Goal: Information Seeking & Learning: Get advice/opinions

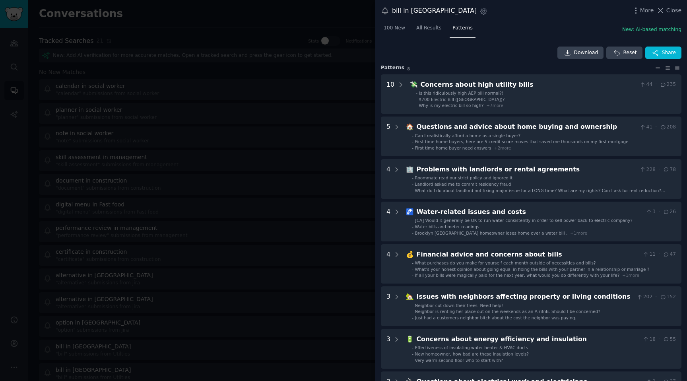
click at [202, 7] on div at bounding box center [343, 190] width 687 height 381
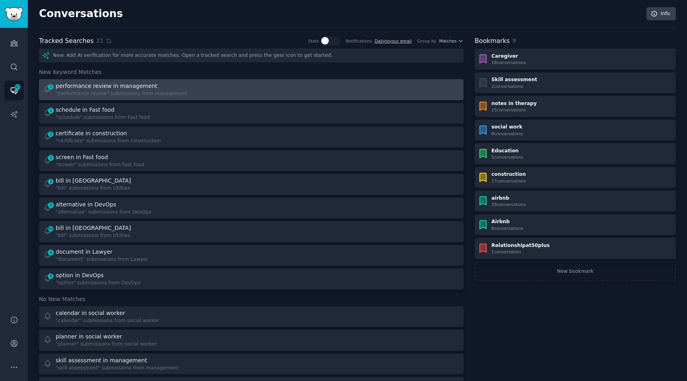
click at [128, 83] on div "performance review in management" at bounding box center [107, 86] width 102 height 8
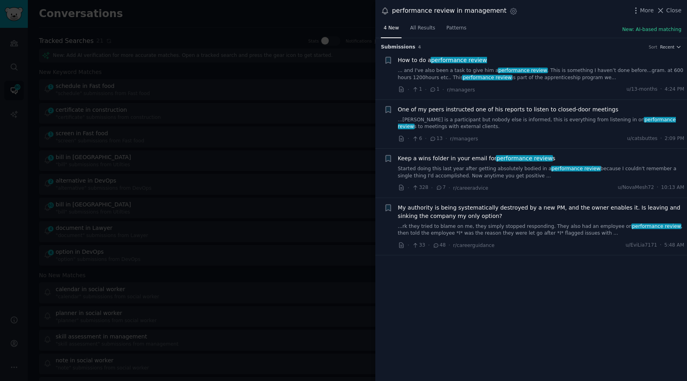
click at [114, 107] on div at bounding box center [343, 190] width 687 height 381
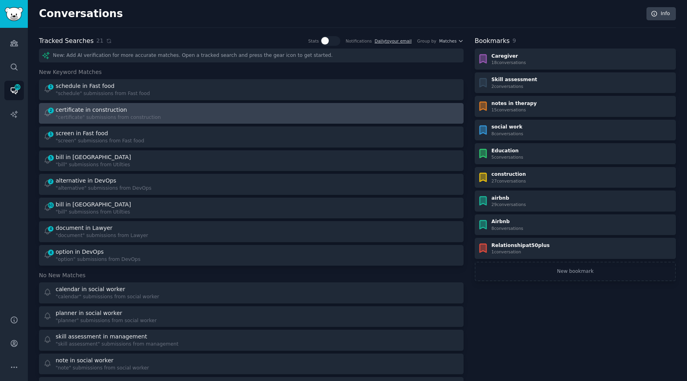
click at [95, 113] on div "certificate in construction" at bounding box center [91, 110] width 71 height 8
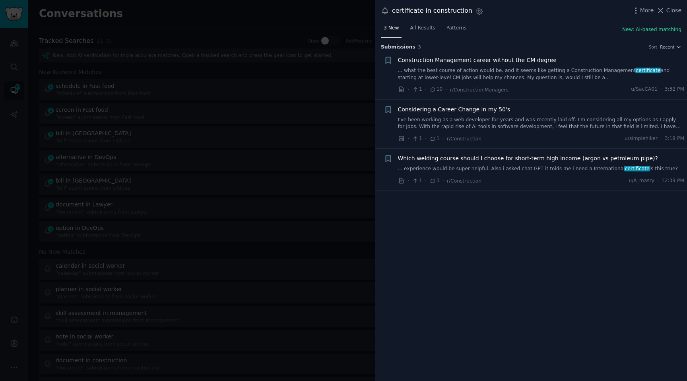
click at [121, 123] on div at bounding box center [343, 190] width 687 height 381
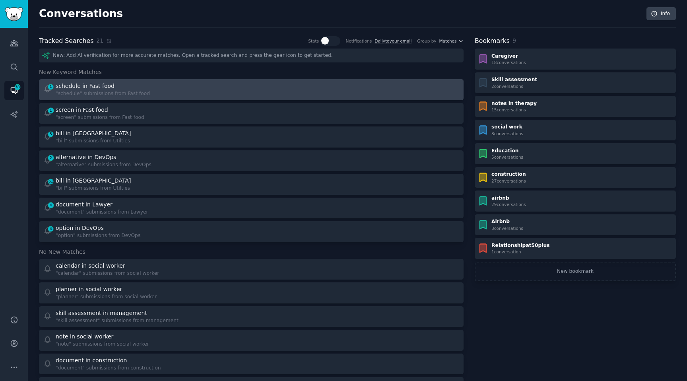
click at [65, 99] on link "1 schedule in Fast food "schedule" submissions from Fast food" at bounding box center [251, 89] width 425 height 21
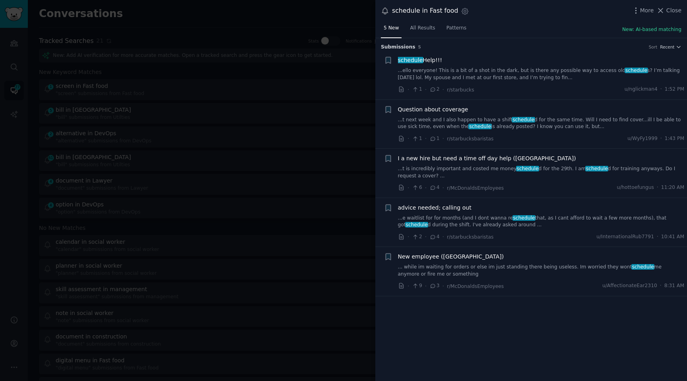
click at [179, 115] on div at bounding box center [343, 190] width 687 height 381
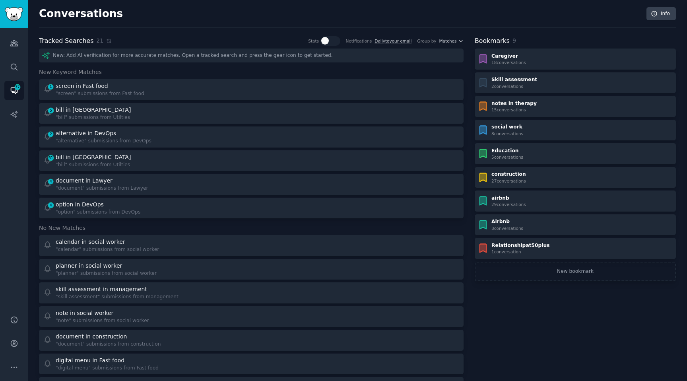
click at [75, 70] on span "New Keyword Matches" at bounding box center [70, 72] width 63 height 8
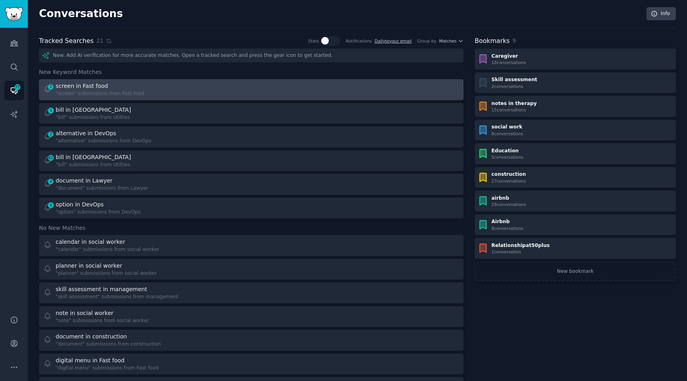
click at [79, 94] on div ""screen" submissions from Fast food" at bounding box center [100, 93] width 89 height 7
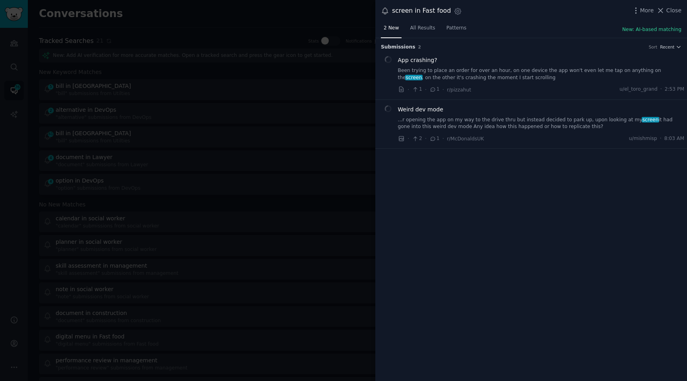
click at [135, 133] on div at bounding box center [343, 190] width 687 height 381
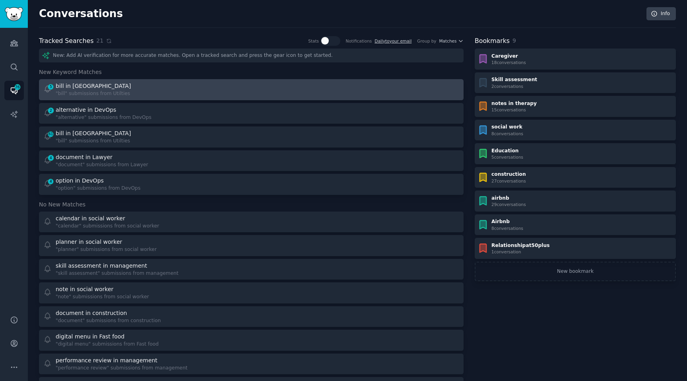
click at [54, 87] on div "5 bill in Utilties "bill" submissions from Utilties" at bounding box center [144, 90] width 203 height 16
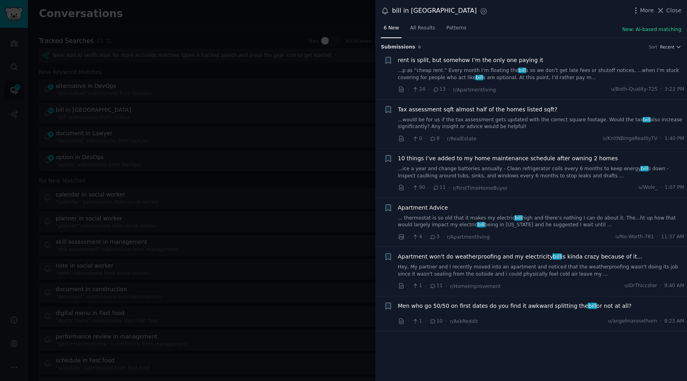
click at [197, 121] on div at bounding box center [343, 190] width 687 height 381
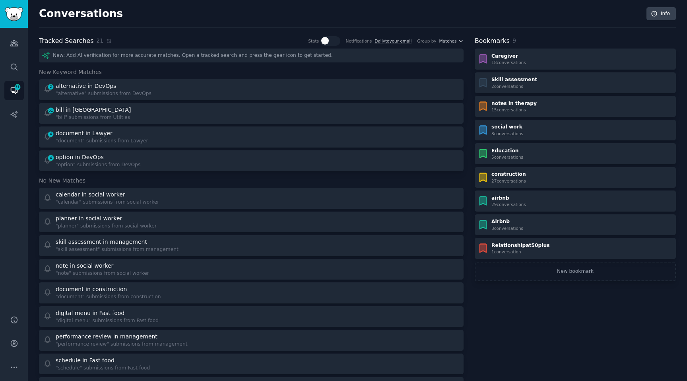
click at [67, 68] on span "New Keyword Matches" at bounding box center [70, 72] width 63 height 8
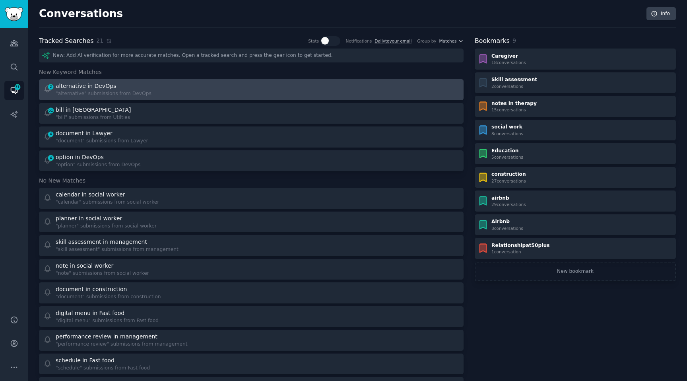
click at [67, 86] on div "alternative in DevOps" at bounding box center [86, 86] width 60 height 8
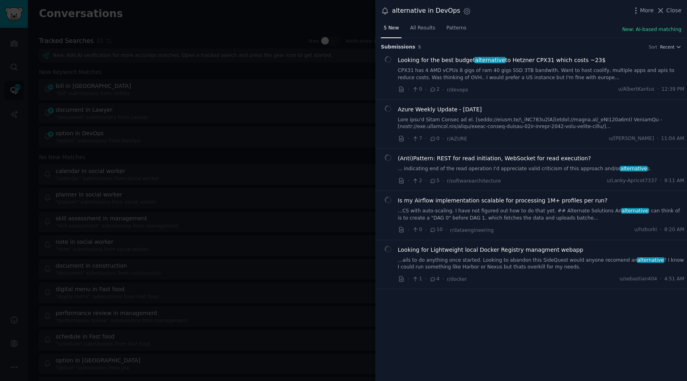
click at [165, 125] on div at bounding box center [343, 190] width 687 height 381
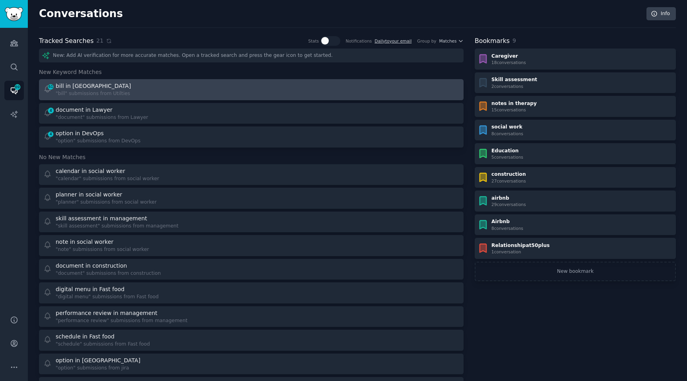
click at [81, 97] on link "61 bill in Utilties "bill" submissions from Utilties" at bounding box center [251, 89] width 425 height 21
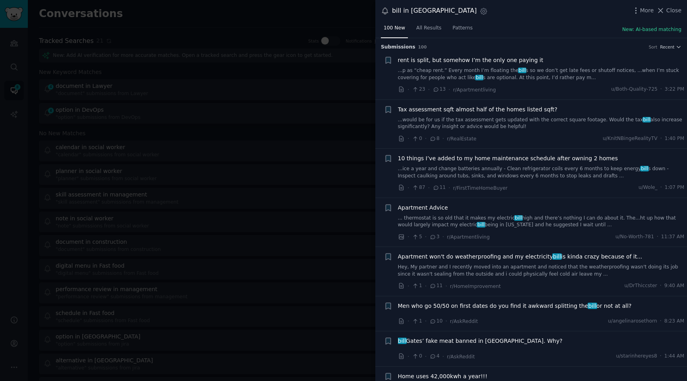
click at [85, 99] on div at bounding box center [343, 190] width 687 height 381
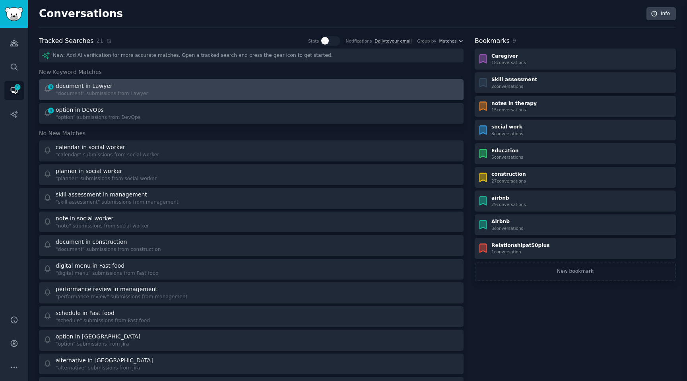
click at [85, 90] on div "document in Lawyer" at bounding box center [84, 86] width 57 height 8
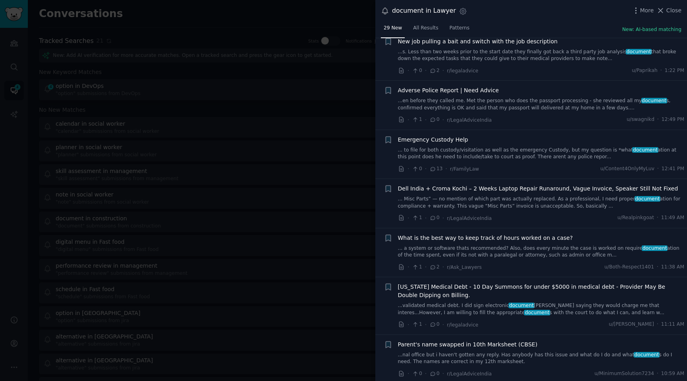
scroll to position [1099, 0]
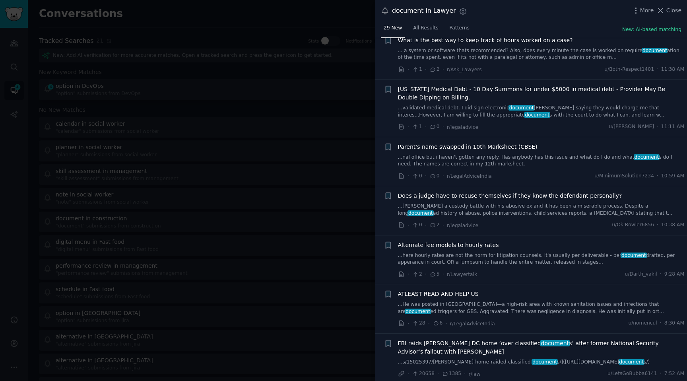
click at [315, 85] on div at bounding box center [343, 190] width 687 height 381
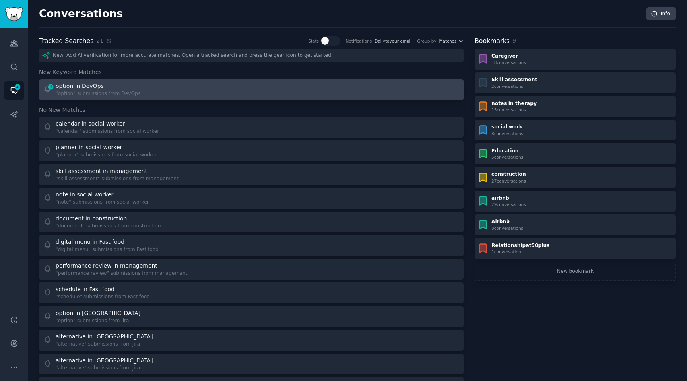
click at [166, 93] on div "4 option in DevOps "option" submissions from DevOps" at bounding box center [144, 90] width 203 height 16
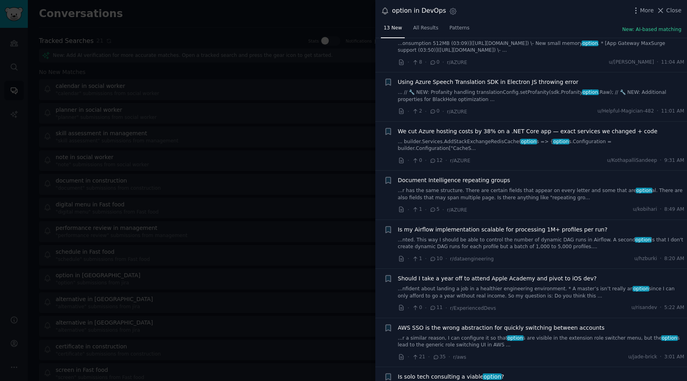
scroll to position [295, 0]
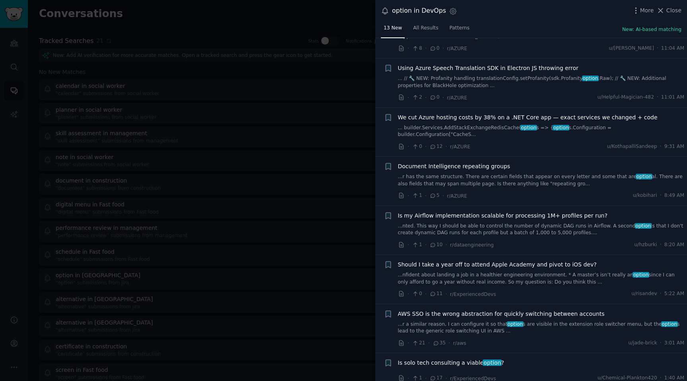
click at [276, 152] on div at bounding box center [343, 190] width 687 height 381
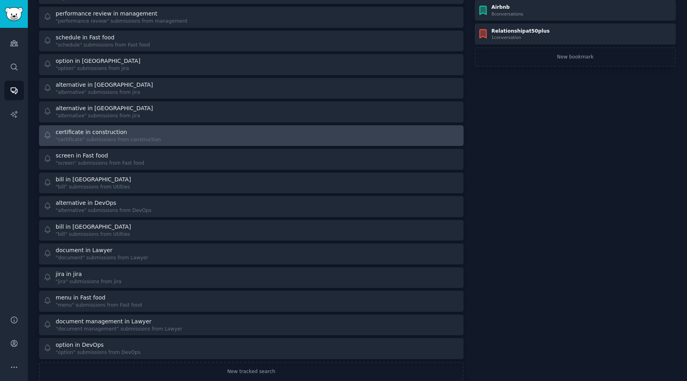
scroll to position [231, 0]
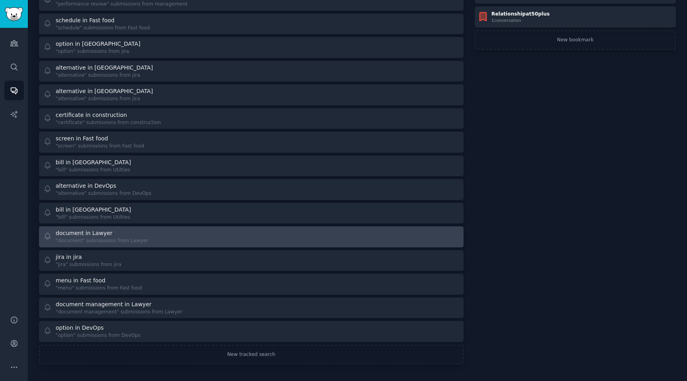
click at [109, 229] on link "document in Lawyer "document" submissions from Lawyer" at bounding box center [251, 236] width 425 height 21
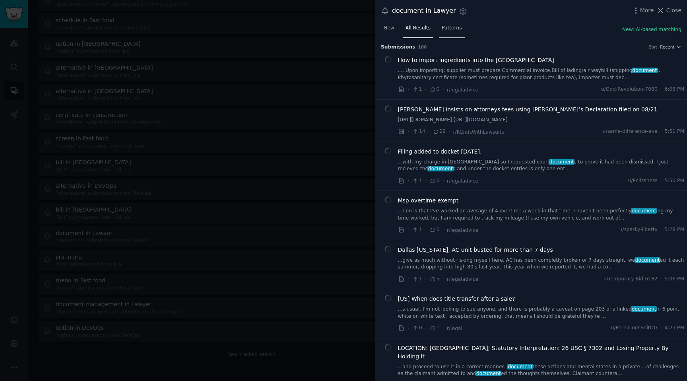
click at [451, 31] on link "Patterns" at bounding box center [451, 30] width 25 height 16
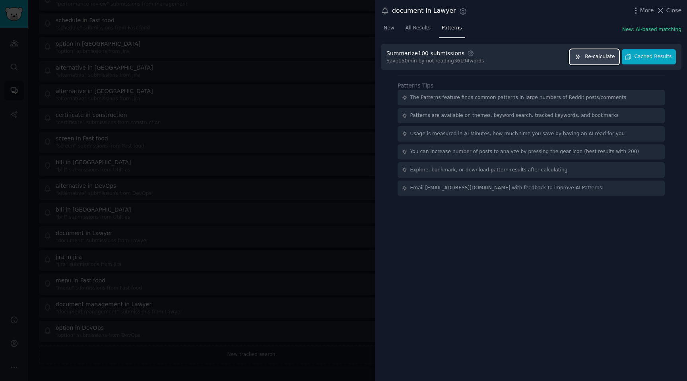
click at [608, 58] on span "Re-calculate" at bounding box center [600, 56] width 30 height 7
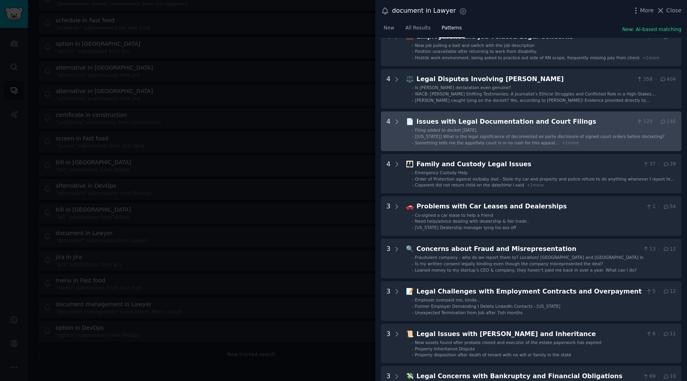
click at [518, 128] on li "- Filing added to docket 14 years later." at bounding box center [544, 130] width 264 height 6
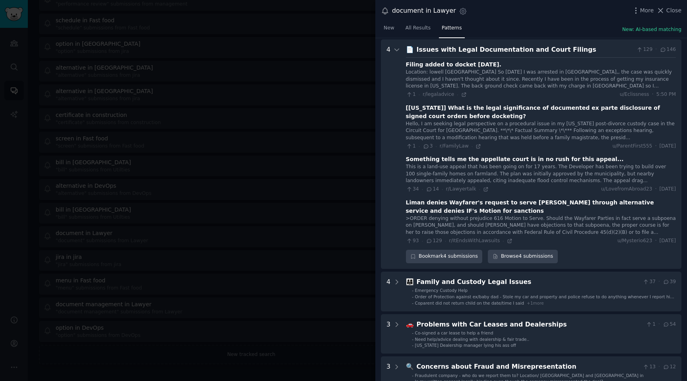
scroll to position [163, 0]
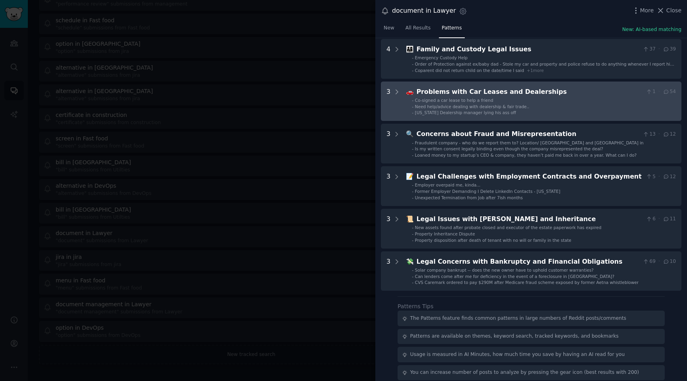
click at [479, 110] on span "OHIO Dealership manager lying his ass off" at bounding box center [465, 112] width 101 height 5
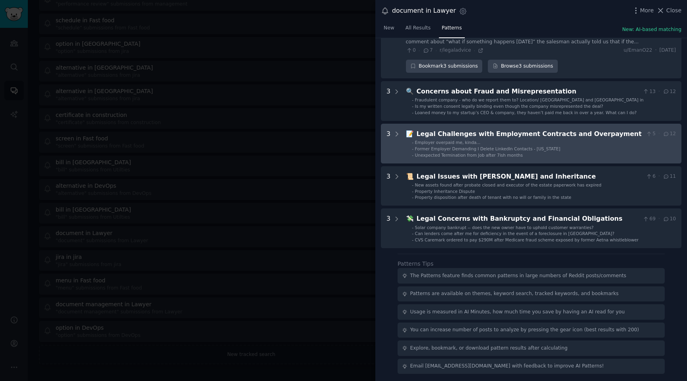
scroll to position [568, 0]
click at [499, 146] on span "Former Employer Demanding I Delete LinkedIn Contacts - Florida" at bounding box center [488, 148] width 146 height 5
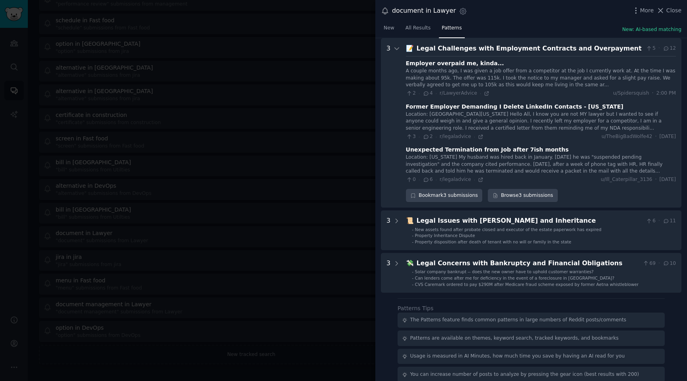
scroll to position [624, 0]
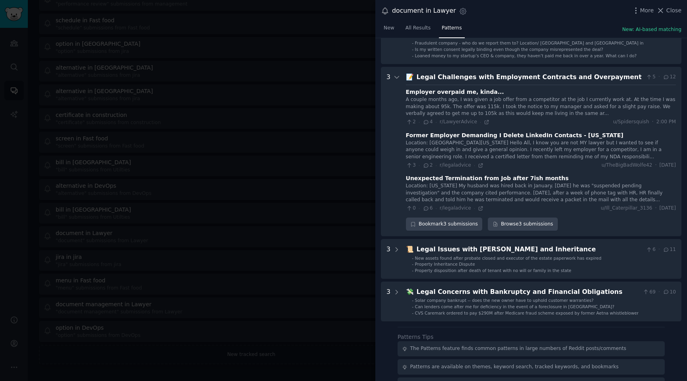
click at [446, 77] on div "Legal Challenges with Employment Contracts and Overpayment" at bounding box center [530, 77] width 226 height 10
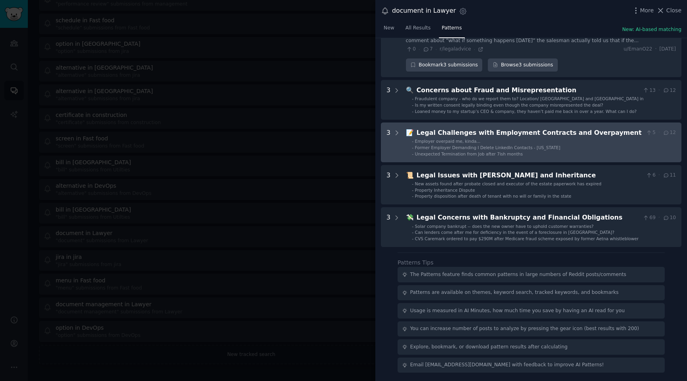
scroll to position [568, 0]
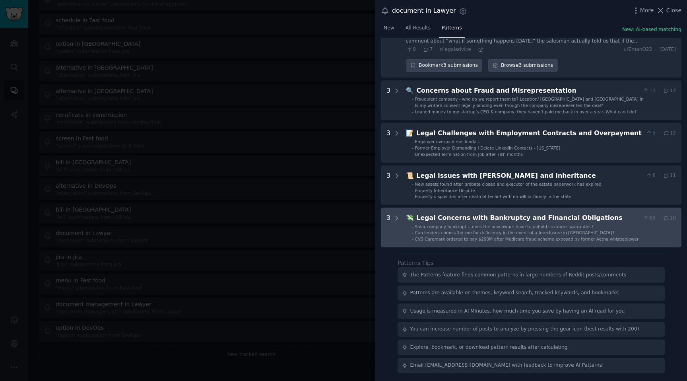
click at [519, 218] on div "Legal Concerns with Bankruptcy and Financial Obligations" at bounding box center [528, 218] width 223 height 10
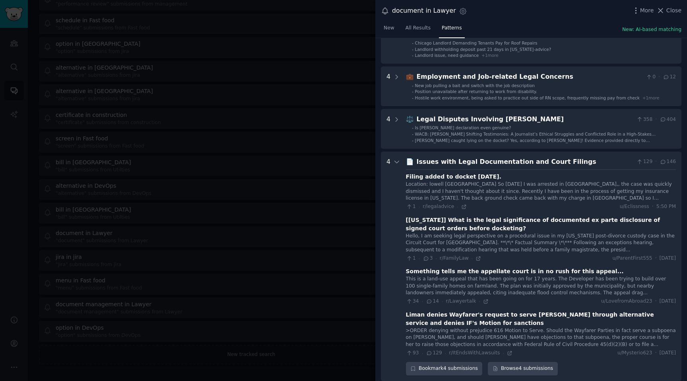
scroll to position [0, 0]
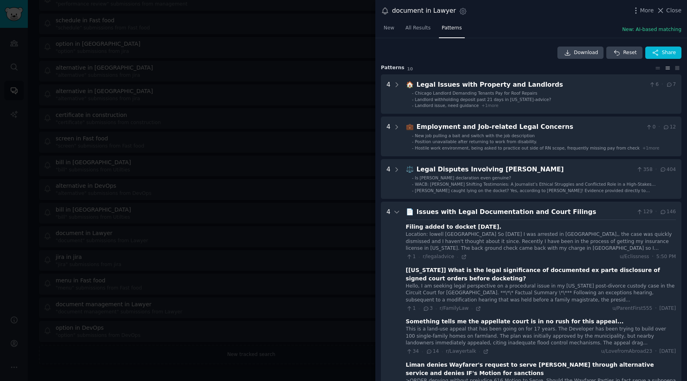
click at [253, 96] on div at bounding box center [343, 190] width 687 height 381
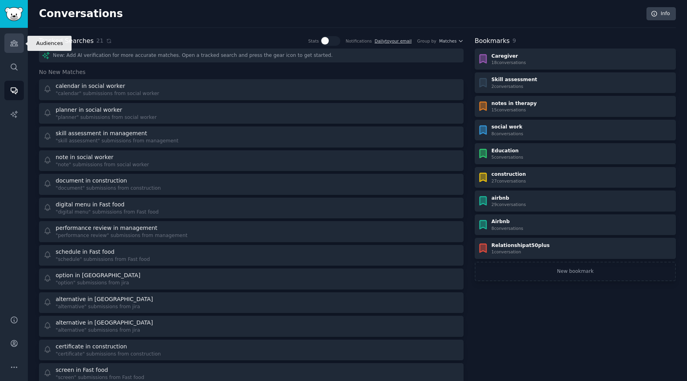
click at [11, 48] on link "Audiences" at bounding box center [13, 42] width 19 height 19
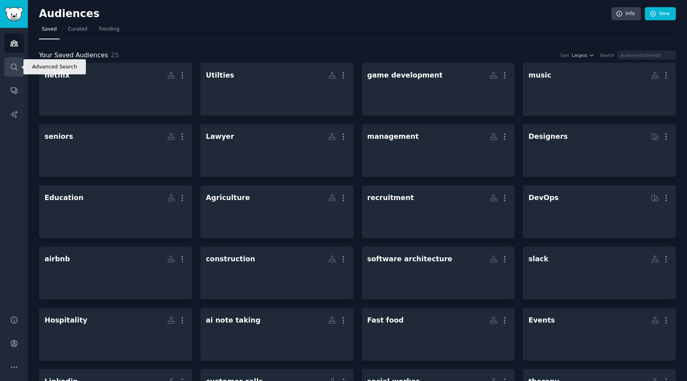
click at [19, 64] on link "Search" at bounding box center [13, 66] width 19 height 19
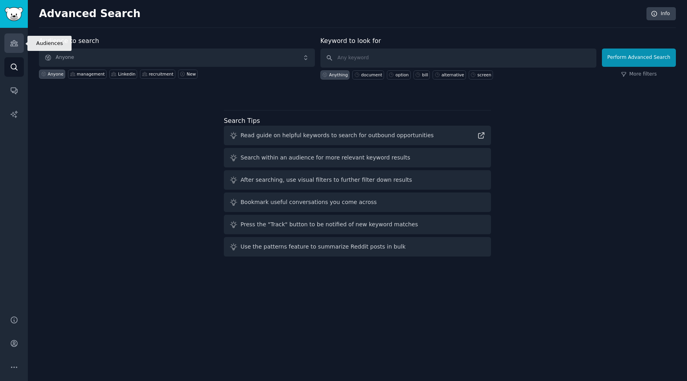
click at [12, 50] on link "Audiences" at bounding box center [13, 42] width 19 height 19
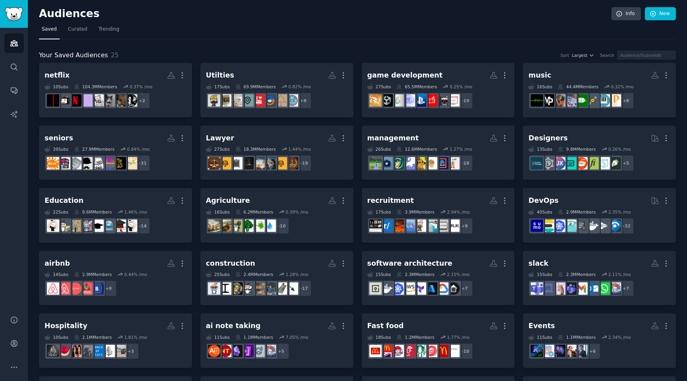
click at [346, 44] on div "Your Saved Audiences 25 Sort Largest Search netflix More 10 Sub s 104.3M Member…" at bounding box center [357, 266] width 637 height 454
click at [14, 92] on icon "Sidebar" at bounding box center [14, 90] width 8 height 8
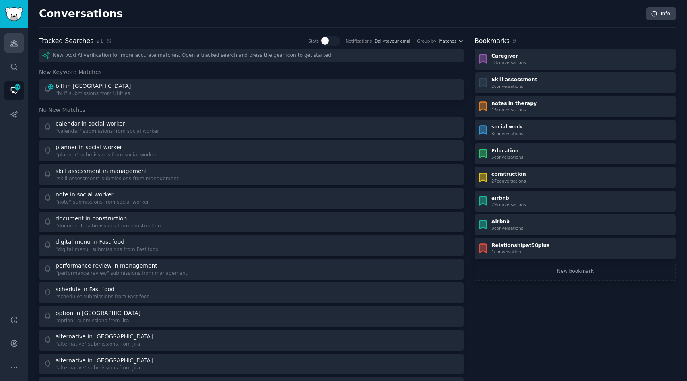
click at [19, 51] on link "Audiences" at bounding box center [13, 42] width 19 height 19
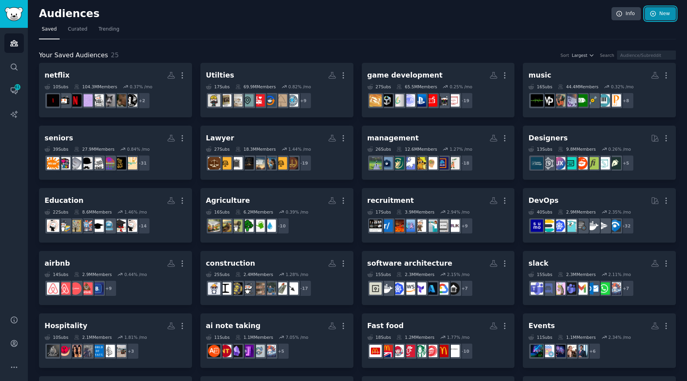
click at [670, 13] on link "New" at bounding box center [660, 14] width 31 height 14
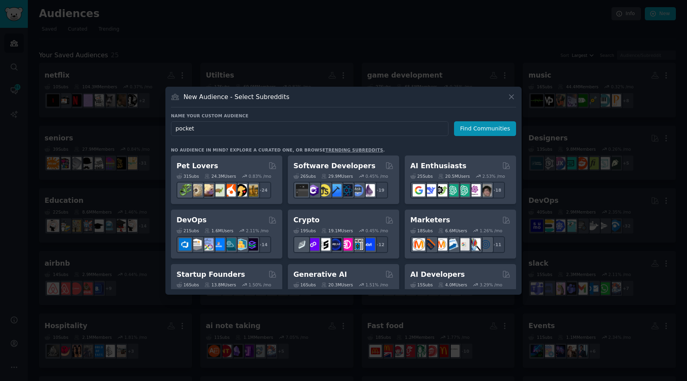
type input "pocket"
click at [480, 136] on div "Name your custom audience Audience Name pocket Find Communities No audience in …" at bounding box center [343, 201] width 345 height 176
click at [480, 136] on button "Find Communities" at bounding box center [485, 128] width 62 height 15
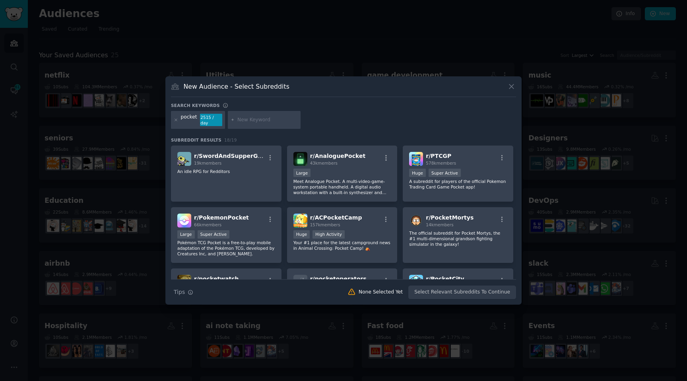
click at [246, 115] on div at bounding box center [264, 120] width 73 height 18
click at [246, 119] on input "text" at bounding box center [267, 120] width 60 height 7
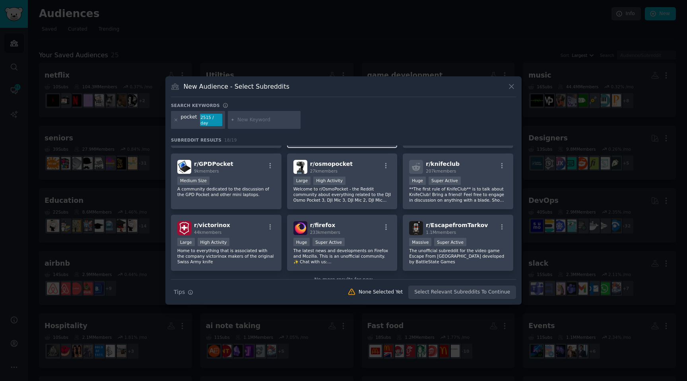
scroll to position [242, 0]
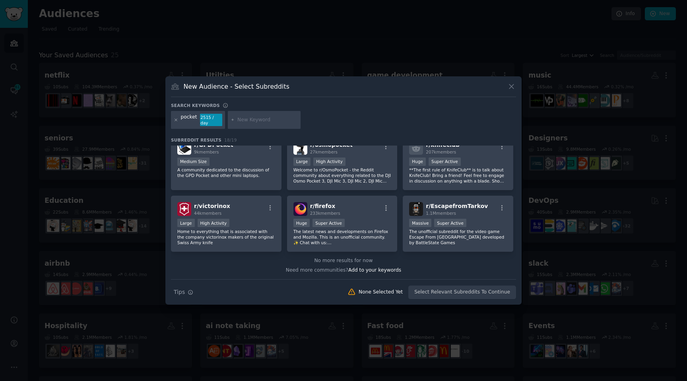
click at [177, 121] on icon at bounding box center [176, 120] width 4 height 4
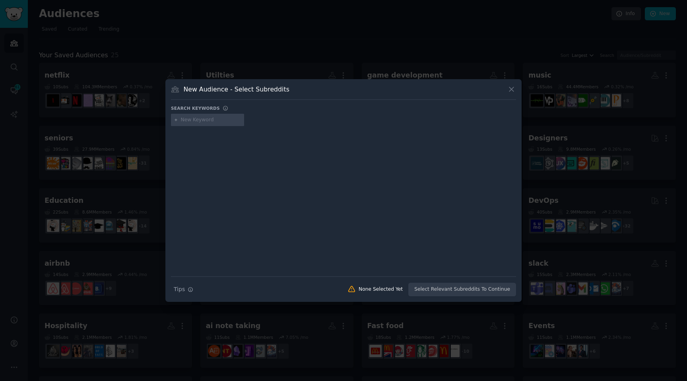
click at [185, 121] on input "text" at bounding box center [211, 120] width 60 height 7
type input "get pocket"
click at [266, 119] on input "text" at bounding box center [277, 120] width 60 height 7
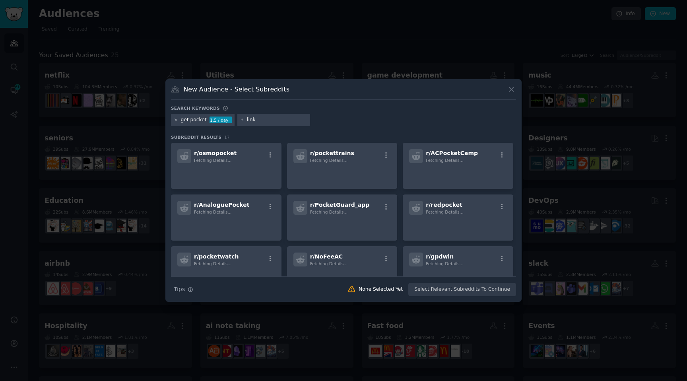
type input "links"
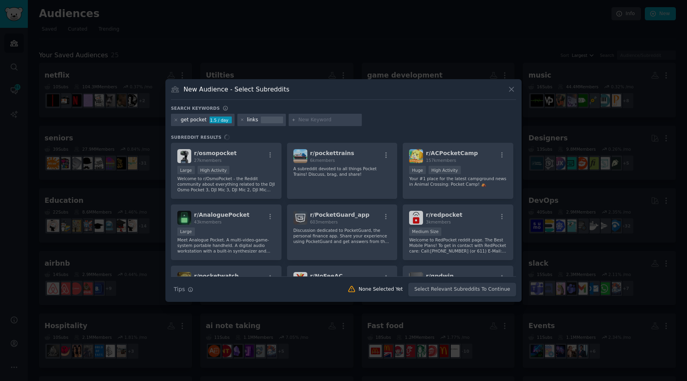
click at [324, 121] on input "text" at bounding box center [329, 120] width 60 height 7
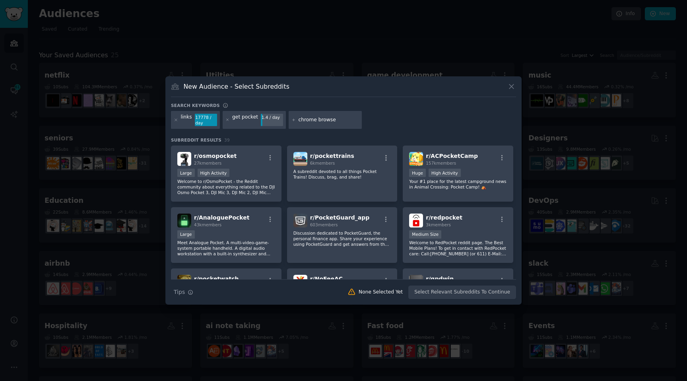
type input "chrome browser"
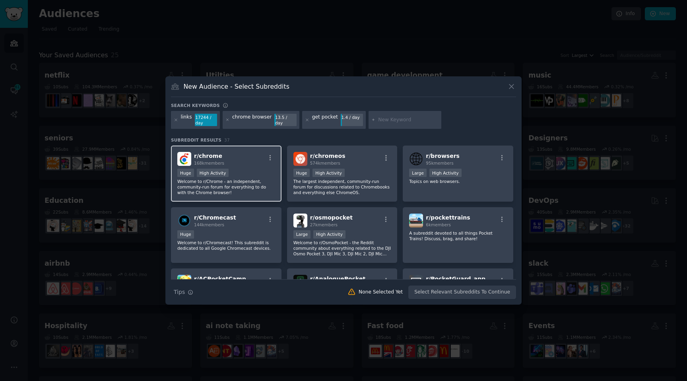
click at [228, 179] on p "Welcome to r/Chrome - an independent, community-run forum for everything to do …" at bounding box center [226, 187] width 98 height 17
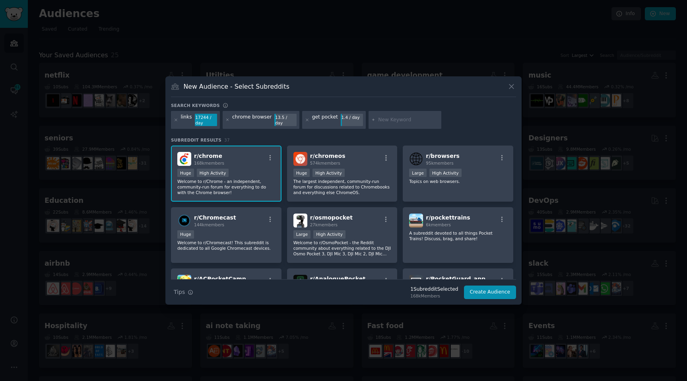
scroll to position [2, 0]
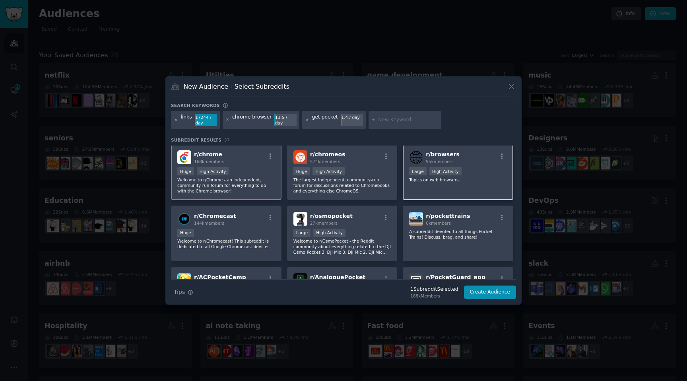
click at [466, 198] on div "r/ browsers 95k members Large High Activity Topics on web browsers." at bounding box center [458, 172] width 111 height 56
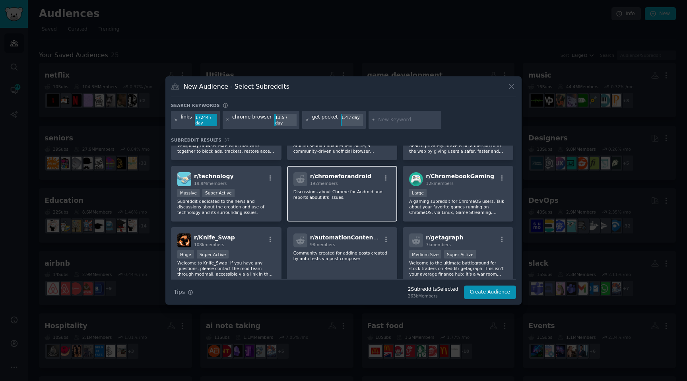
scroll to position [544, 0]
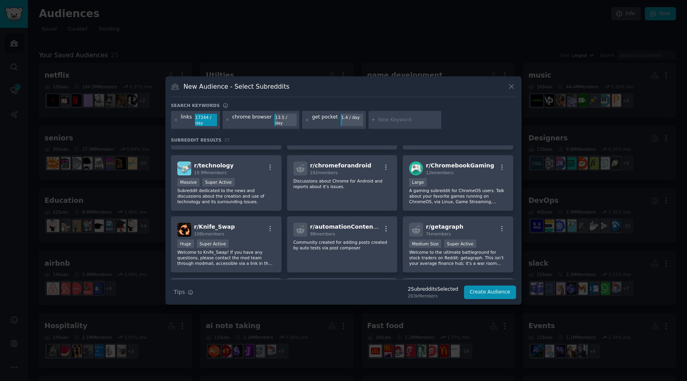
click at [383, 122] on input "text" at bounding box center [408, 120] width 60 height 7
type input "firefox"
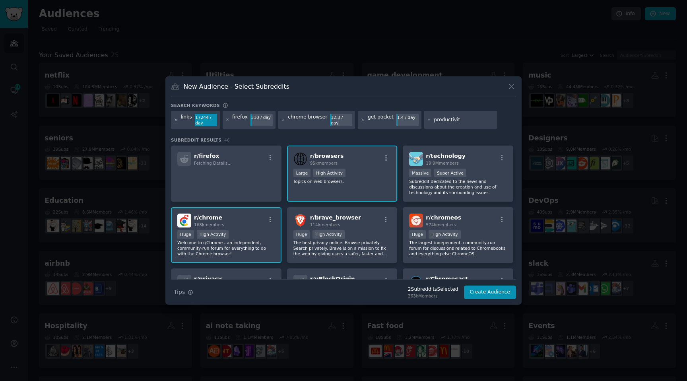
type input "productivity"
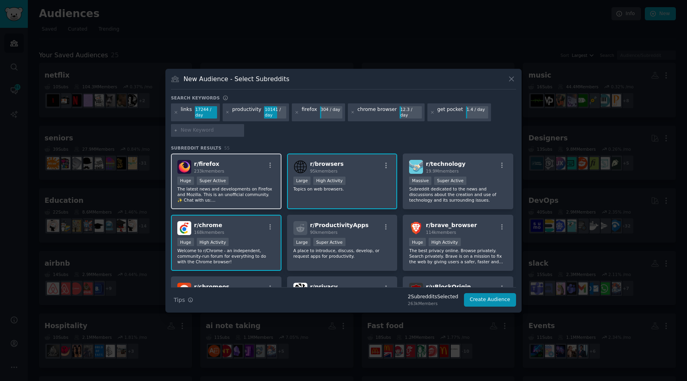
click at [245, 190] on p "The latest news and developments on Firefox and Mozilla. This is an unofficial …" at bounding box center [226, 194] width 98 height 17
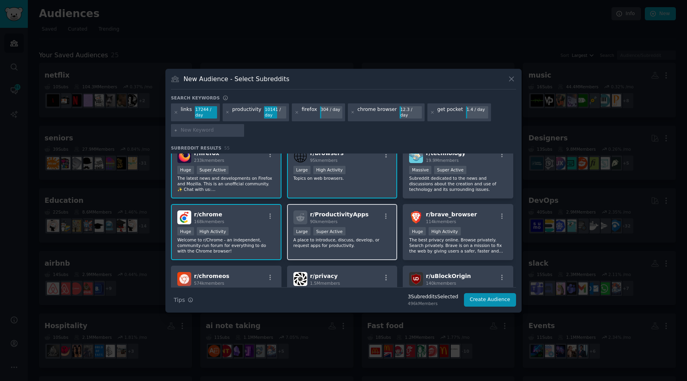
click at [383, 232] on div "Large Super Active" at bounding box center [342, 232] width 98 height 10
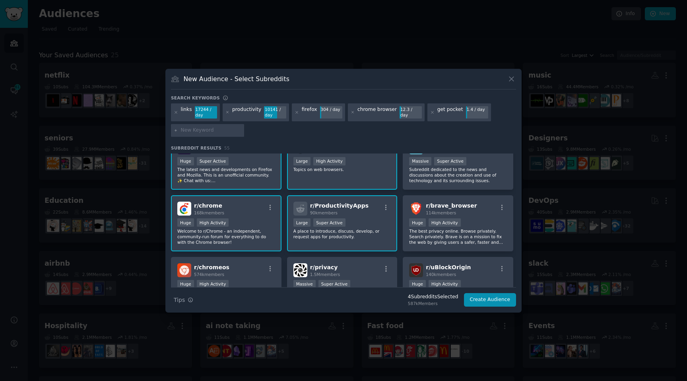
scroll to position [17, 0]
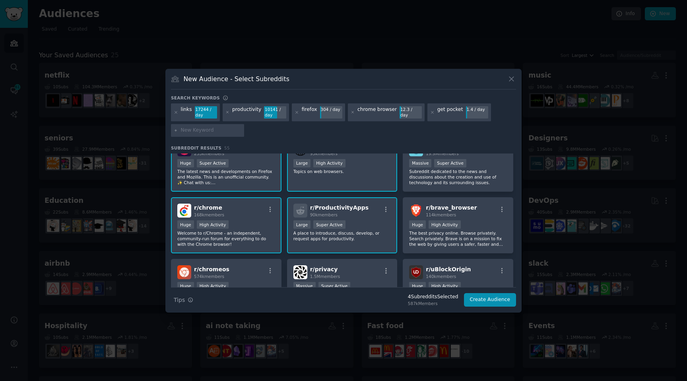
click at [224, 137] on div "links 17244 / day productivity 10141 / day firefox 304 / day chrome browser 12.…" at bounding box center [343, 121] width 345 height 36
click at [214, 133] on input "text" at bounding box center [211, 130] width 60 height 7
type input "readwise"
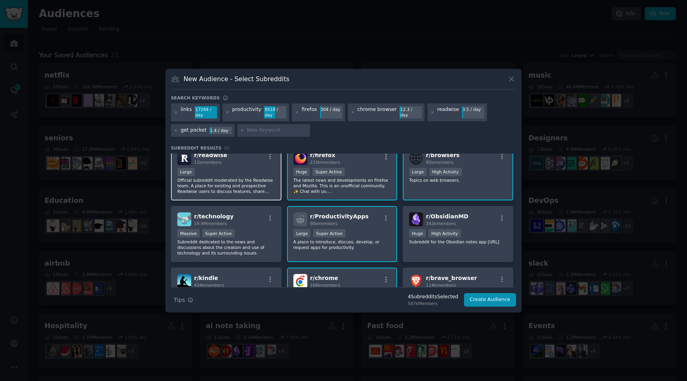
click at [253, 179] on p "Official subreddit moderated by the Readwise team. A place for existing and pro…" at bounding box center [226, 185] width 98 height 17
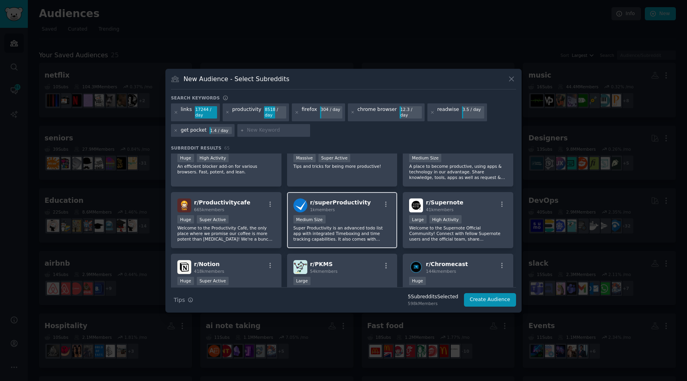
scroll to position [263, 0]
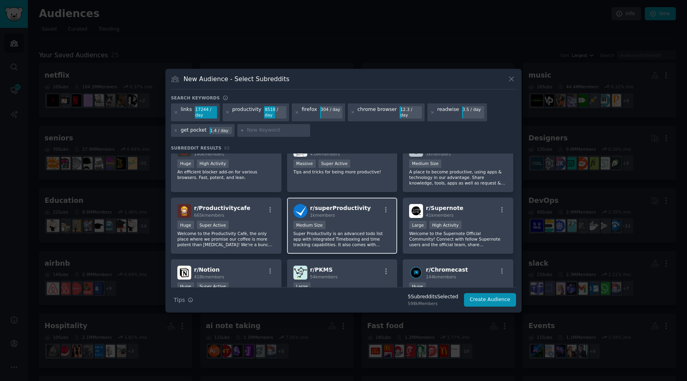
click at [352, 221] on div "Medium Size" at bounding box center [342, 226] width 98 height 10
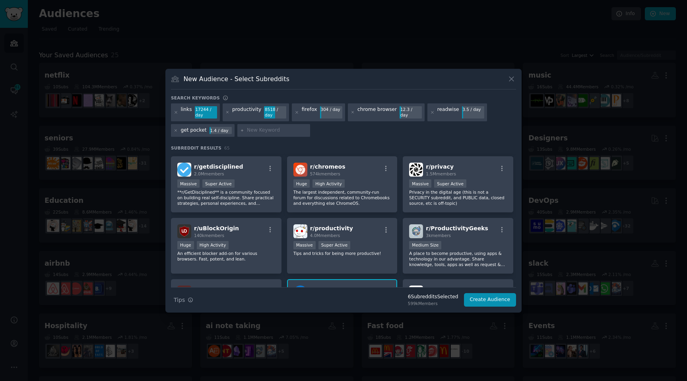
scroll to position [175, 0]
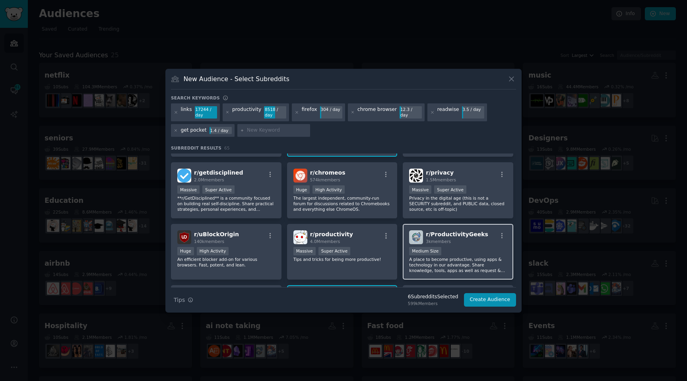
click at [476, 269] on p "A place to become productive, using apps & technology in our advantage. Share k…" at bounding box center [458, 264] width 98 height 17
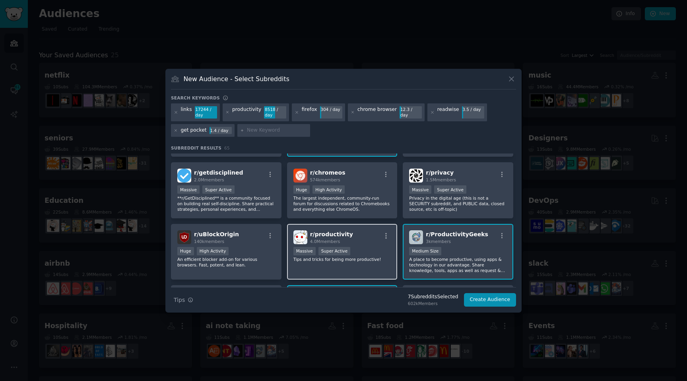
click at [348, 258] on p "Tips and tricks for being more productive!" at bounding box center [342, 259] width 98 height 6
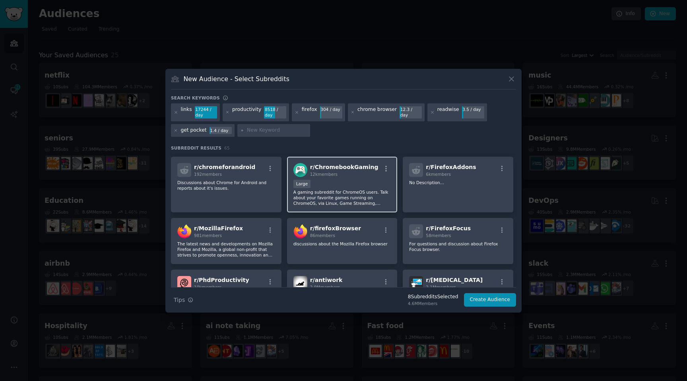
scroll to position [921, 0]
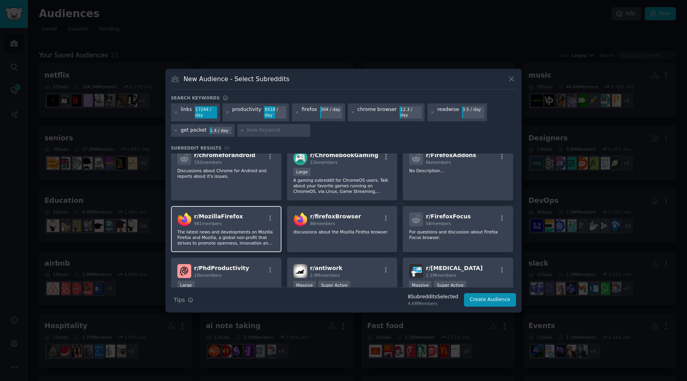
click at [241, 239] on p "The latest news and developments on Mozilla Firefox and Mozilla, a global non-p…" at bounding box center [226, 237] width 98 height 17
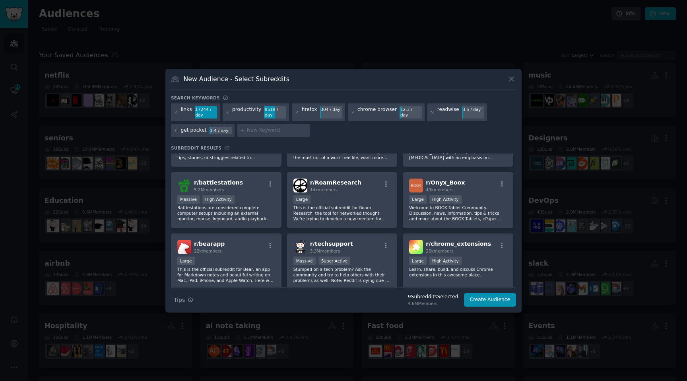
scroll to position [1084, 0]
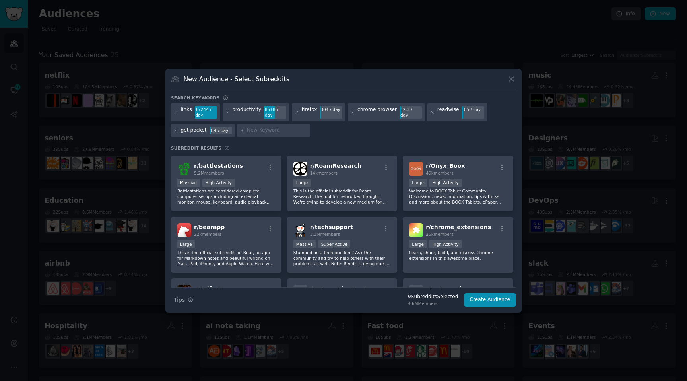
click at [437, 263] on div "r/ chrome_extensions 25k members 10,000 - 100,000 members Large High Activity L…" at bounding box center [458, 245] width 111 height 56
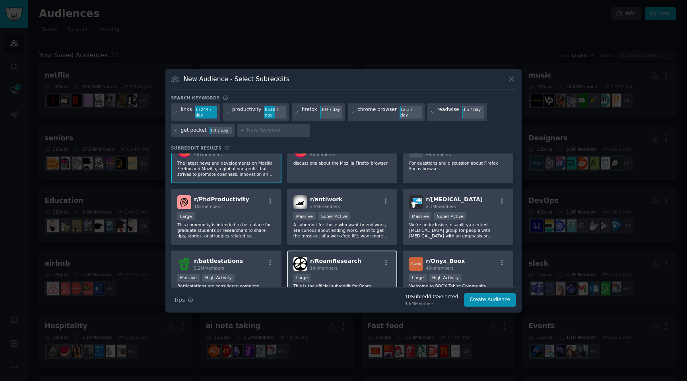
scroll to position [988, 0]
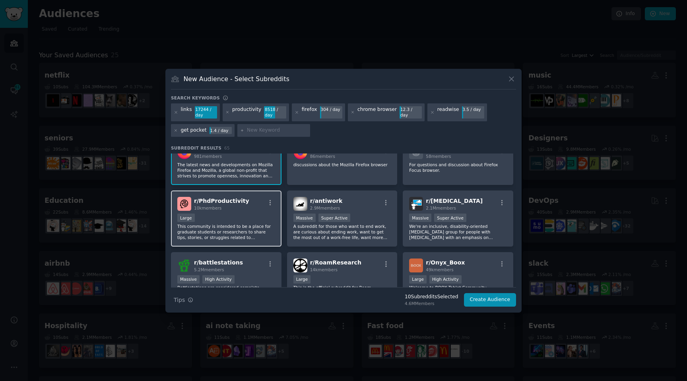
click at [236, 228] on p "This community is intended to be a place for graduate students or researchers t…" at bounding box center [226, 231] width 98 height 17
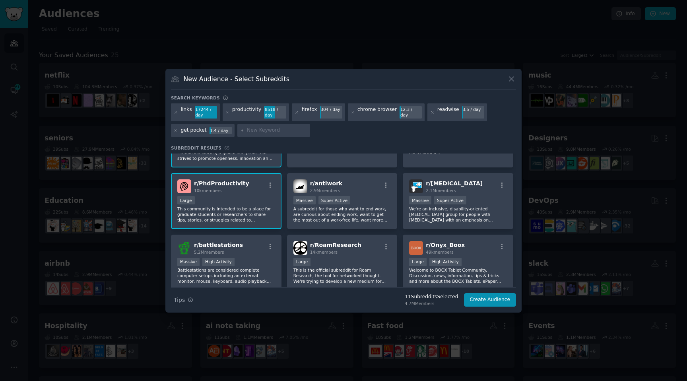
click at [238, 204] on div "Large" at bounding box center [226, 201] width 98 height 10
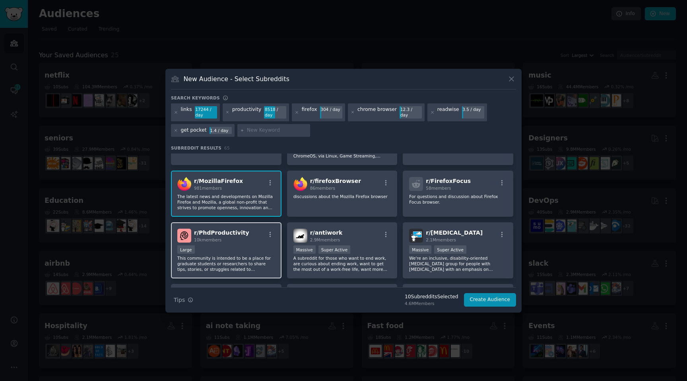
click at [237, 252] on div "Large" at bounding box center [226, 250] width 98 height 10
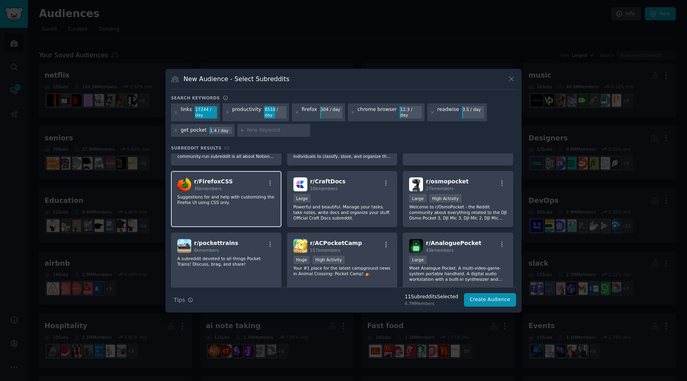
scroll to position [404, 0]
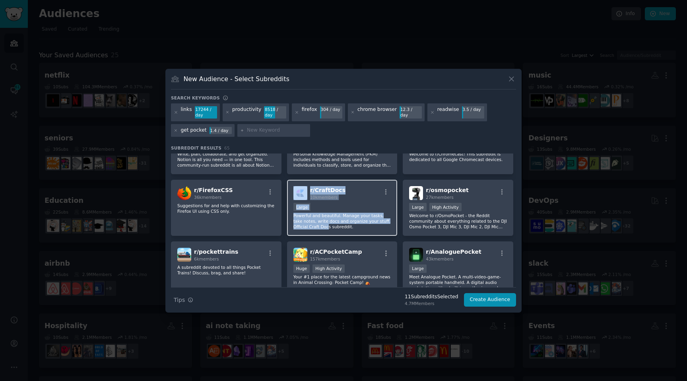
drag, startPoint x: 232, startPoint y: 218, endPoint x: 328, endPoint y: 227, distance: 96.3
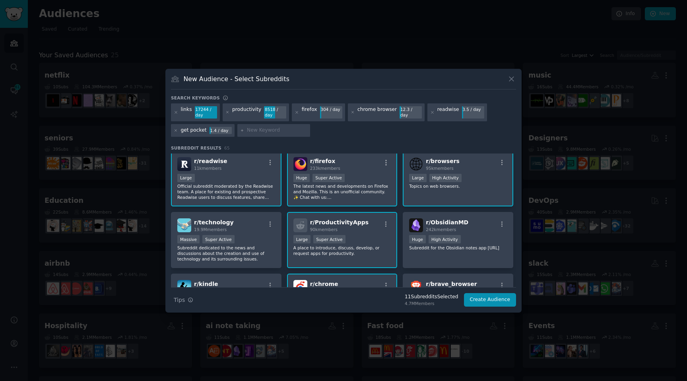
scroll to position [0, 0]
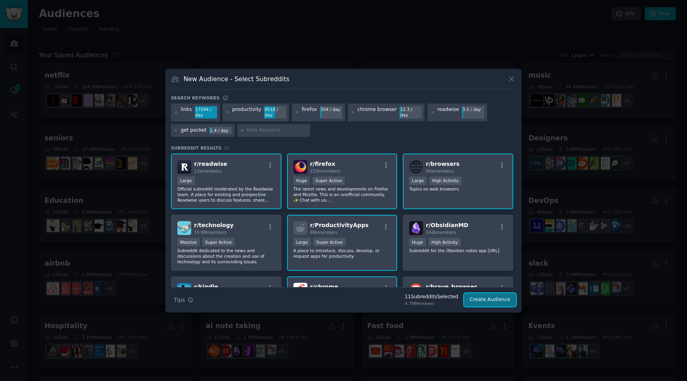
click at [492, 302] on button "Create Audience" at bounding box center [490, 300] width 52 height 14
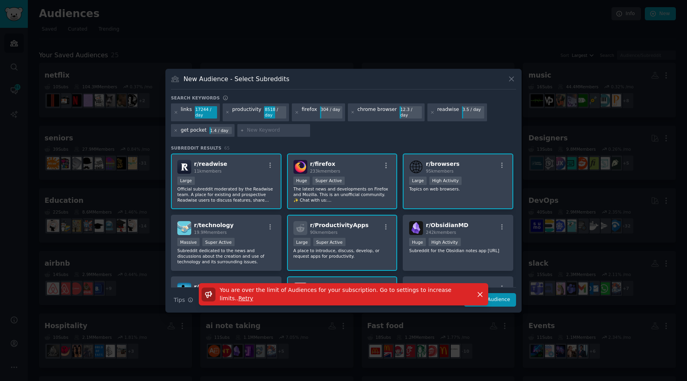
click at [502, 299] on div "You are over the limit of Audiences for your subscription. Go to settings to in…" at bounding box center [343, 297] width 356 height 29
click at [497, 302] on div "You are over the limit of Audiences for your subscription. Go to settings to in…" at bounding box center [344, 294] width 312 height 22
click at [500, 297] on div "You are over the limit of Audiences for your subscription. Go to settings to in…" at bounding box center [343, 297] width 356 height 29
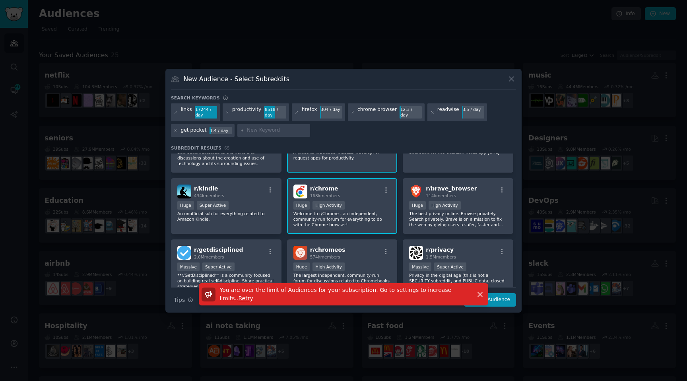
click at [500, 299] on div "You are over the limit of Audiences for your subscription. Go to settings to in…" at bounding box center [343, 297] width 356 height 29
click at [478, 292] on icon "button" at bounding box center [480, 294] width 4 height 4
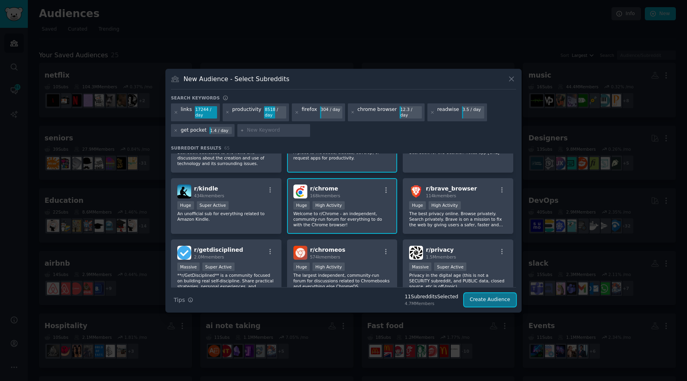
click at [491, 300] on button "Create Audience" at bounding box center [490, 300] width 52 height 14
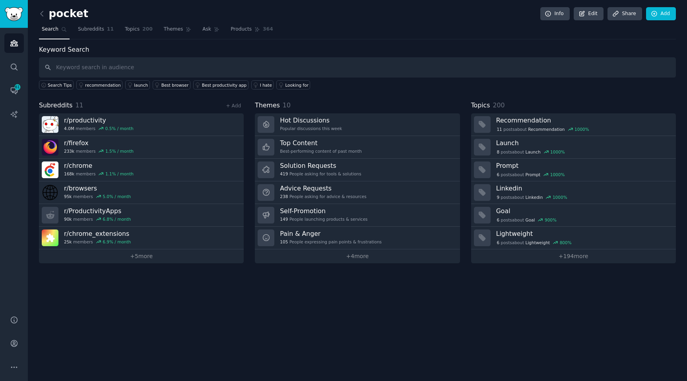
drag, startPoint x: 62, startPoint y: 21, endPoint x: 54, endPoint y: 21, distance: 7.2
click at [61, 21] on div "pocket Info Edit Share Add" at bounding box center [357, 15] width 637 height 16
click at [43, 17] on icon at bounding box center [42, 14] width 8 height 8
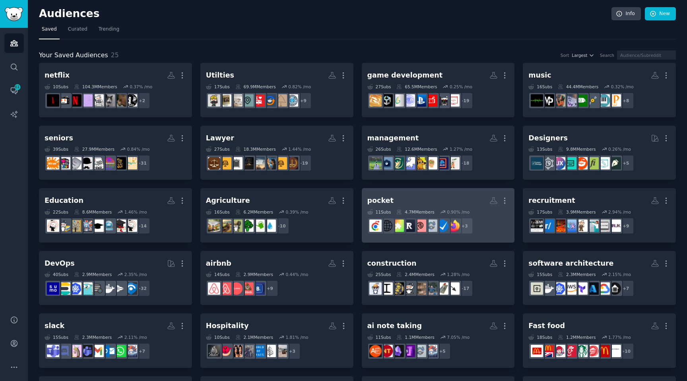
click at [419, 202] on h2 "pocket More" at bounding box center [438, 201] width 142 height 14
click at [418, 201] on h2 "pocket More" at bounding box center [438, 201] width 142 height 14
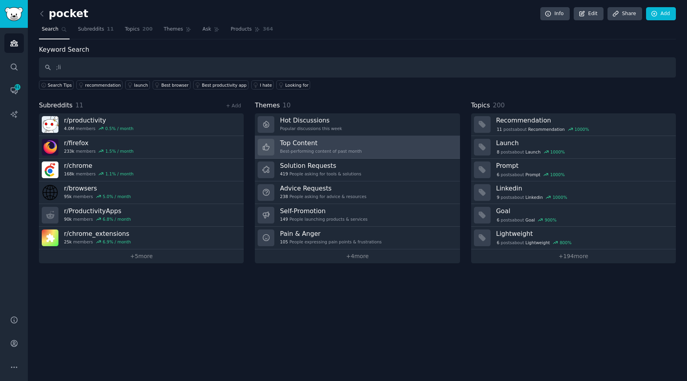
type input ";lin"
type input "link"
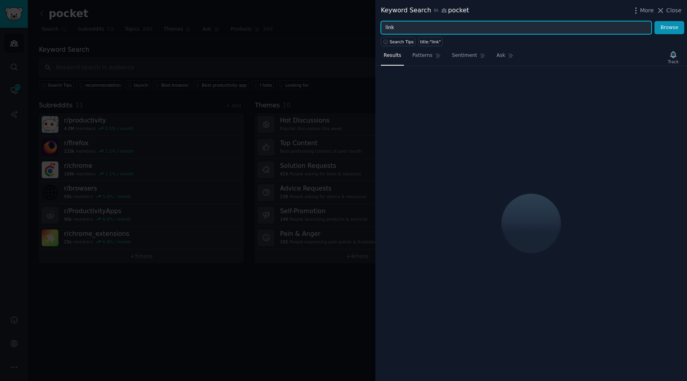
click at [412, 29] on input "link" at bounding box center [516, 28] width 271 height 14
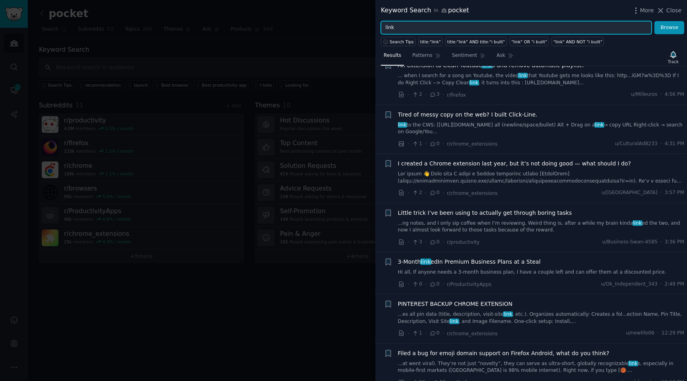
scroll to position [107, 0]
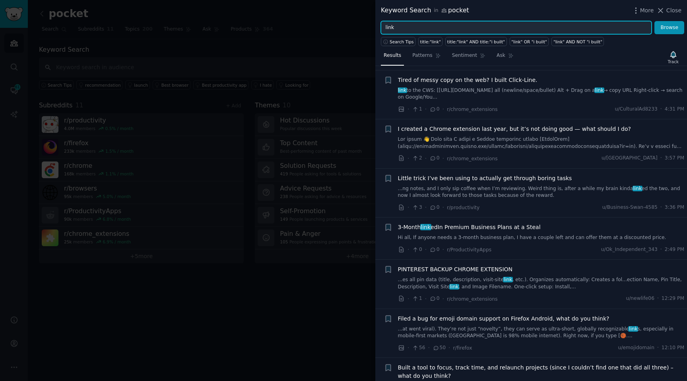
click at [397, 24] on input "link" at bounding box center [516, 28] width 271 height 14
click at [655, 21] on button "Browse" at bounding box center [670, 28] width 30 height 14
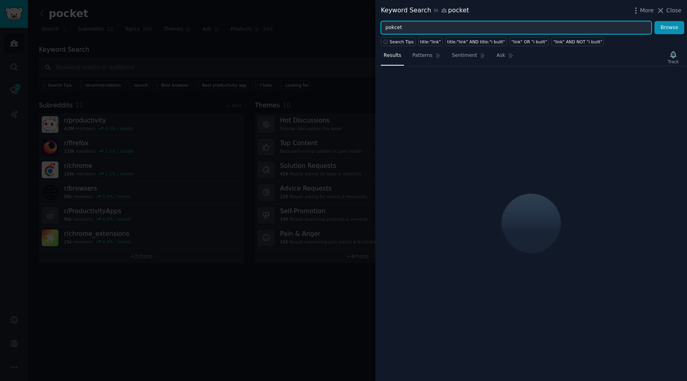
click at [388, 23] on input "pokcet" at bounding box center [516, 28] width 271 height 14
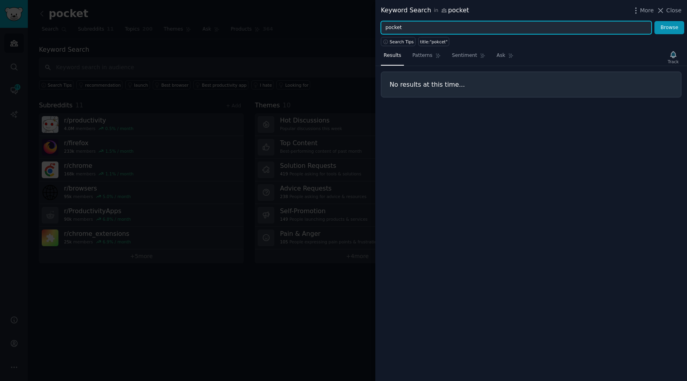
type input "pocket"
click at [655, 21] on button "Browse" at bounding box center [670, 28] width 30 height 14
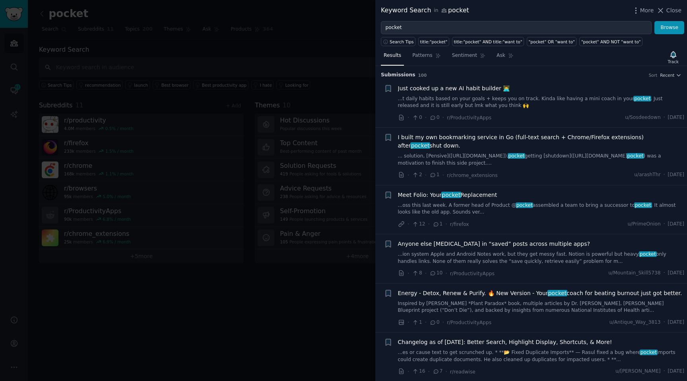
click at [458, 166] on link "... solution, [Pensive](https://getpensive.com/). pocket getting [shutdown](htt…" at bounding box center [541, 160] width 287 height 14
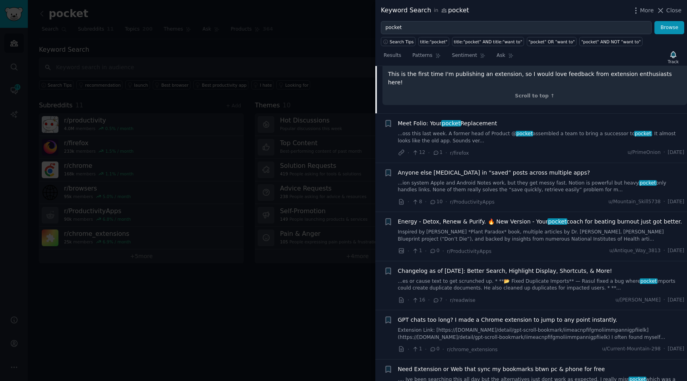
scroll to position [249, 0]
click at [472, 131] on link "...oss this last week. A former head of Product @ pocket assembled a team to br…" at bounding box center [541, 138] width 287 height 14
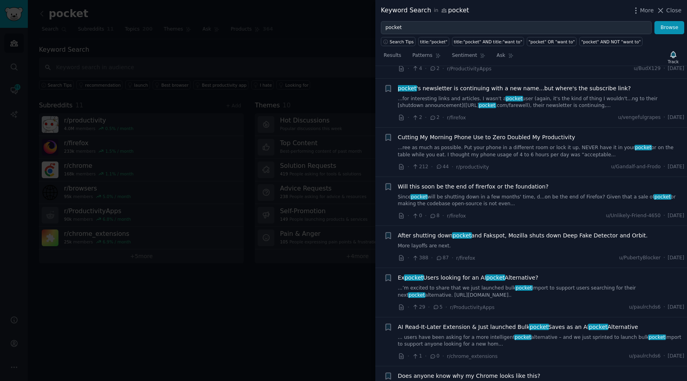
scroll to position [3725, 0]
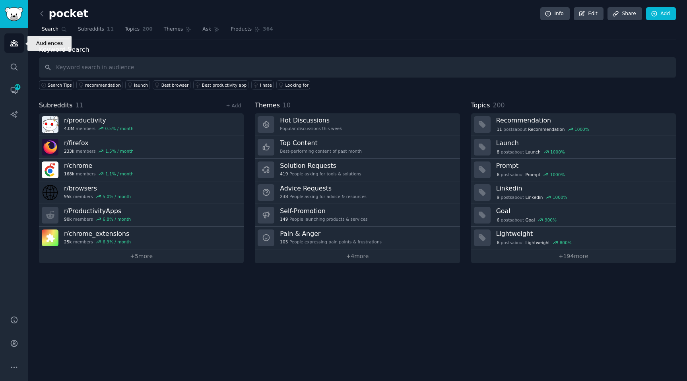
click at [8, 49] on link "Audiences" at bounding box center [13, 42] width 19 height 19
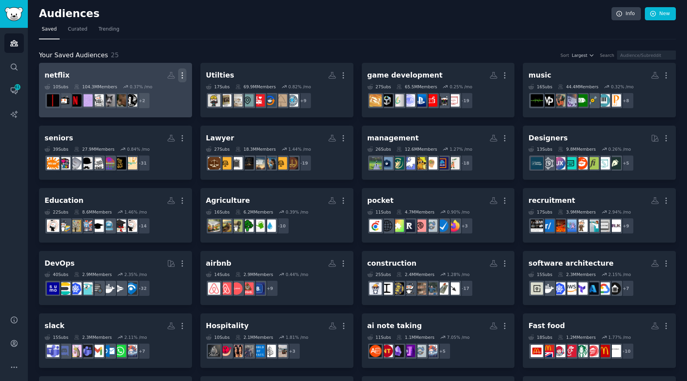
click at [183, 76] on icon "button" at bounding box center [182, 75] width 8 height 8
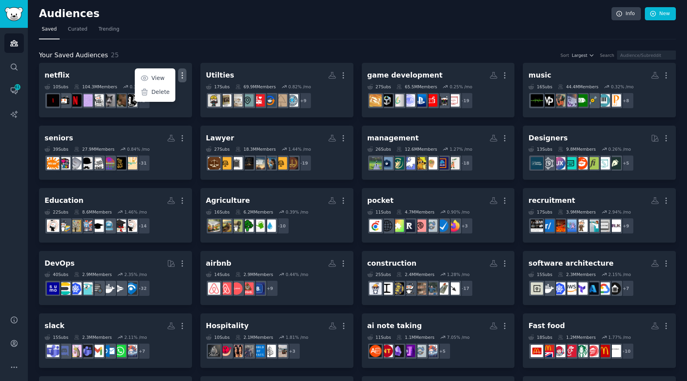
click at [187, 39] on div "Your Saved Audiences 25 Sort Largest Search netflix More View Delete 10 Sub s 1…" at bounding box center [357, 266] width 637 height 454
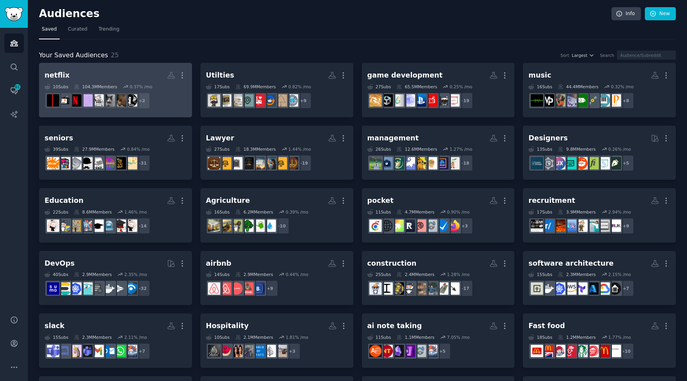
click at [187, 77] on link "netflix More 10 Sub s 104.3M Members 0.37 % /mo r/memes + 2" at bounding box center [115, 90] width 153 height 54
click at [180, 74] on icon "button" at bounding box center [182, 75] width 8 height 8
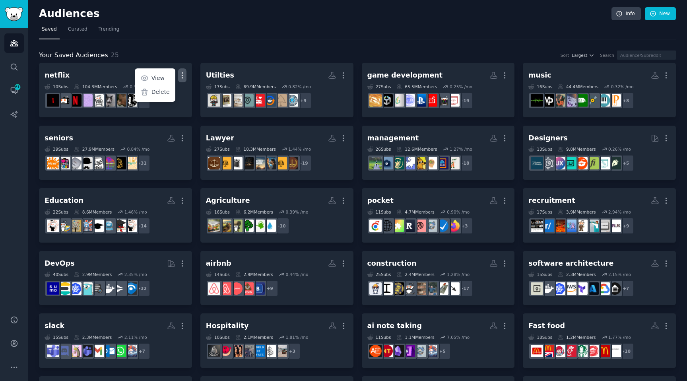
click at [181, 46] on div "Your Saved Audiences 25 Sort Largest Search netflix More View Delete 10 Sub s 1…" at bounding box center [357, 266] width 637 height 454
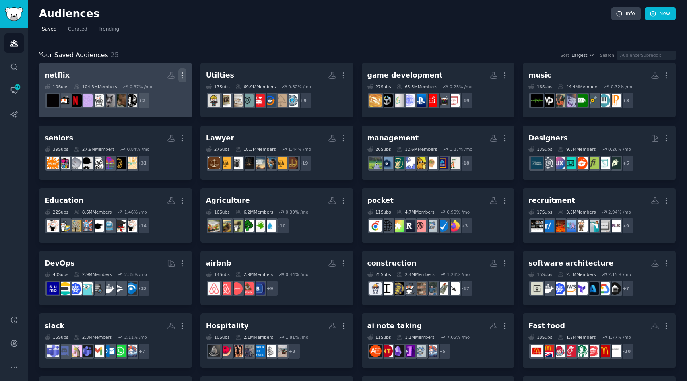
click at [181, 74] on icon "button" at bounding box center [182, 75] width 8 height 8
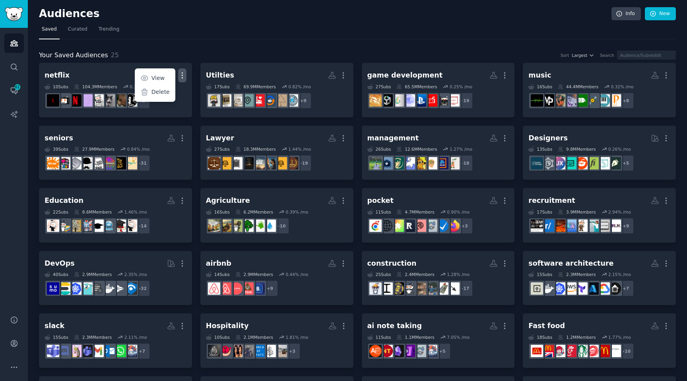
click at [252, 49] on div "Your Saved Audiences 25 Sort Largest Search netflix More View Delete 10 Sub s 1…" at bounding box center [357, 266] width 637 height 454
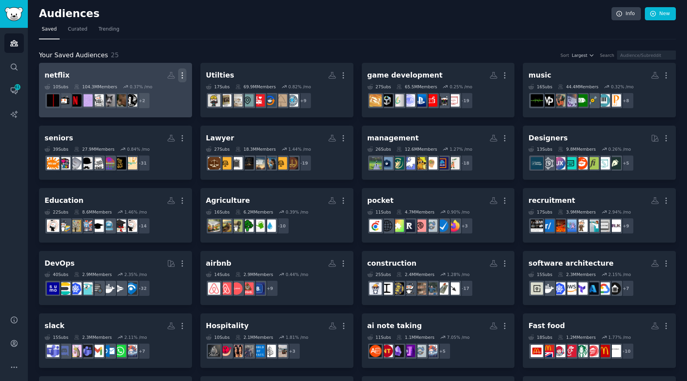
click at [185, 76] on icon "button" at bounding box center [182, 75] width 8 height 8
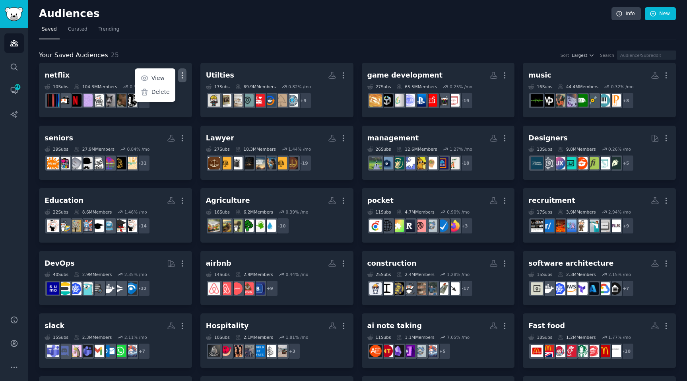
click at [292, 36] on nav "Saved Curated Trending" at bounding box center [357, 31] width 637 height 16
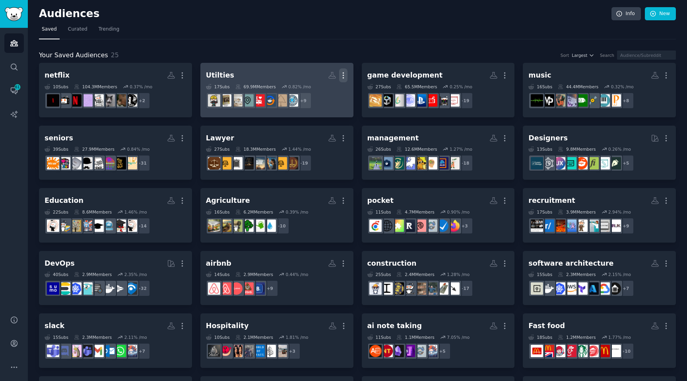
click at [345, 77] on icon "button" at bounding box center [343, 75] width 8 height 8
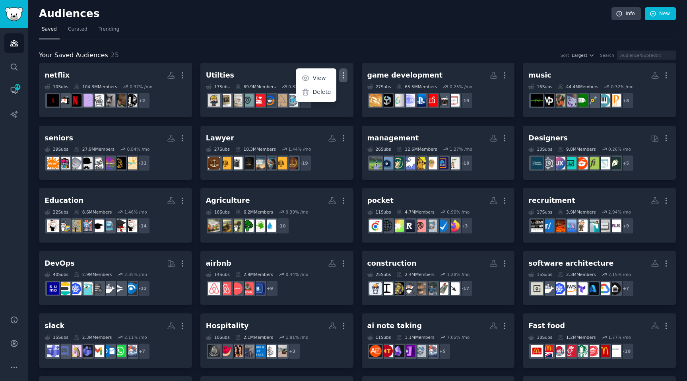
click at [343, 46] on div "Your Saved Audiences 25 Sort Largest Search netflix More 10 Sub s 104.3M Member…" at bounding box center [357, 266] width 637 height 454
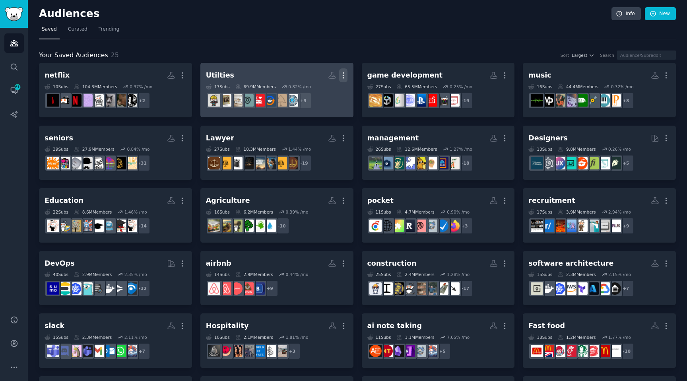
click at [343, 79] on icon "button" at bounding box center [343, 75] width 8 height 8
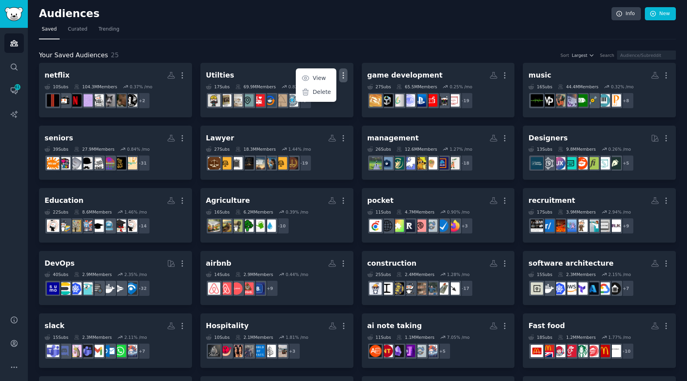
click at [334, 55] on div "Your Saved Audiences 25 Sort Largest Search" at bounding box center [357, 56] width 637 height 10
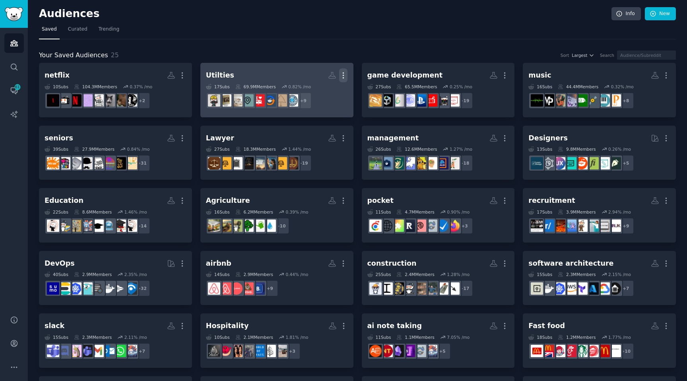
click at [344, 76] on icon "button" at bounding box center [343, 75] width 8 height 8
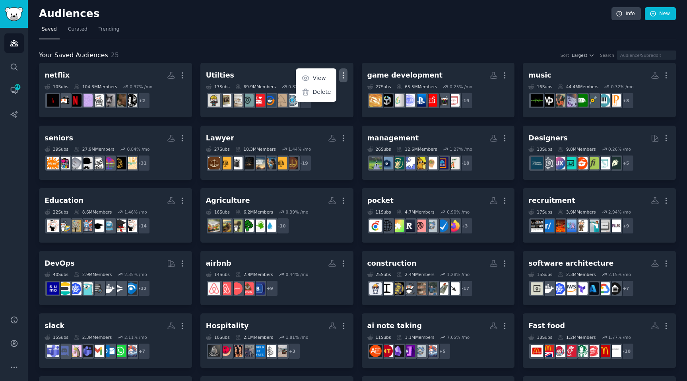
click at [365, 49] on div "Your Saved Audiences 25 Sort Largest Search netflix More 10 Sub s 104.3M Member…" at bounding box center [357, 266] width 637 height 454
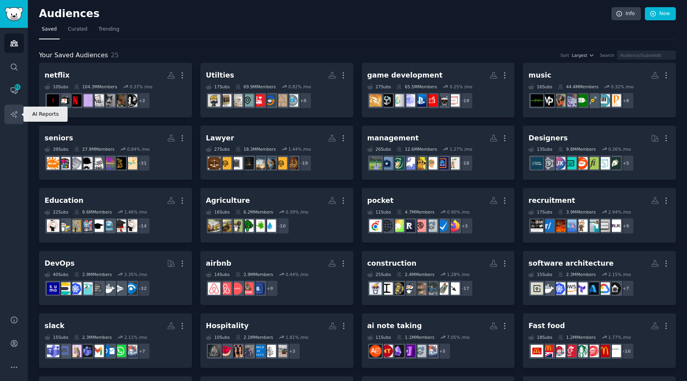
click at [10, 109] on link "AI Reports" at bounding box center [13, 114] width 19 height 19
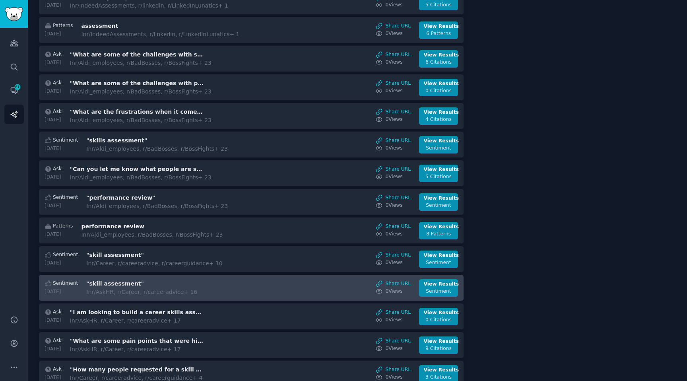
scroll to position [198, 0]
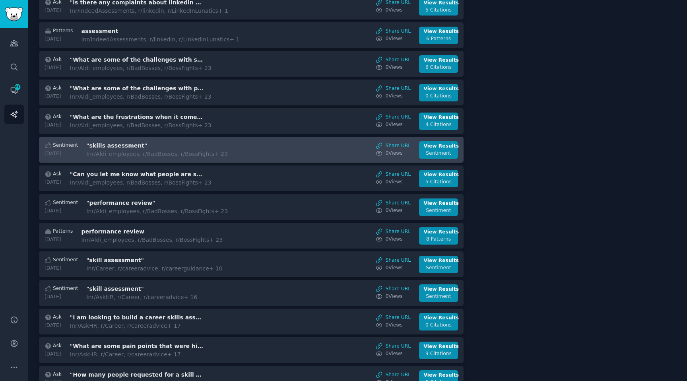
click at [109, 156] on div "In r/Aldi_employees, r/BadBosses, r/BossFights + 23" at bounding box center [157, 154] width 142 height 8
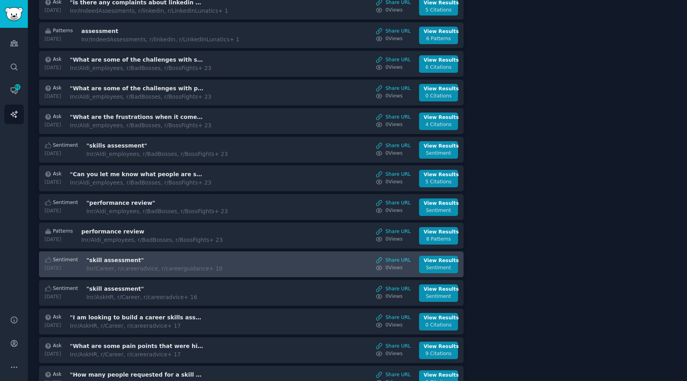
click at [140, 256] on h3 ""skill assessment"" at bounding box center [153, 260] width 134 height 8
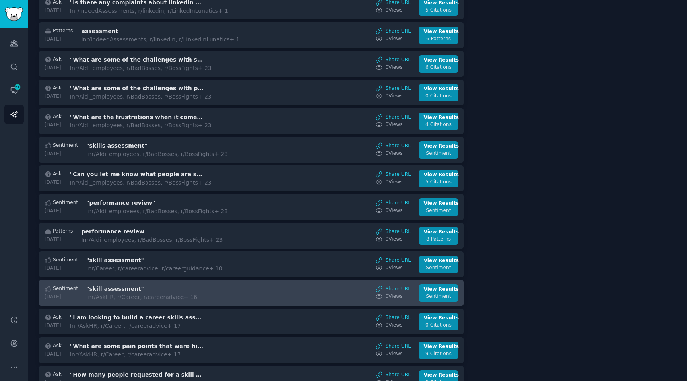
click at [131, 287] on h3 ""skill assessment"" at bounding box center [153, 289] width 134 height 8
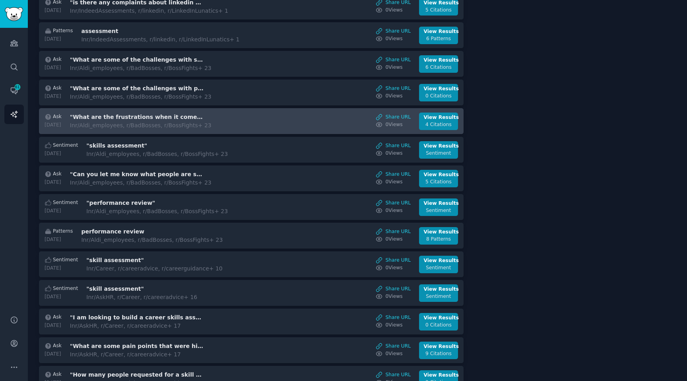
click at [172, 124] on div "In r/Aldi_employees, r/BadBosses, r/BossFights + 23" at bounding box center [141, 125] width 142 height 8
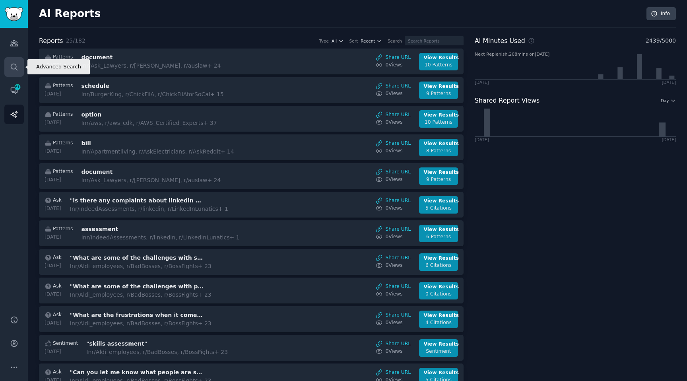
click at [15, 70] on icon "Sidebar" at bounding box center [14, 67] width 8 height 8
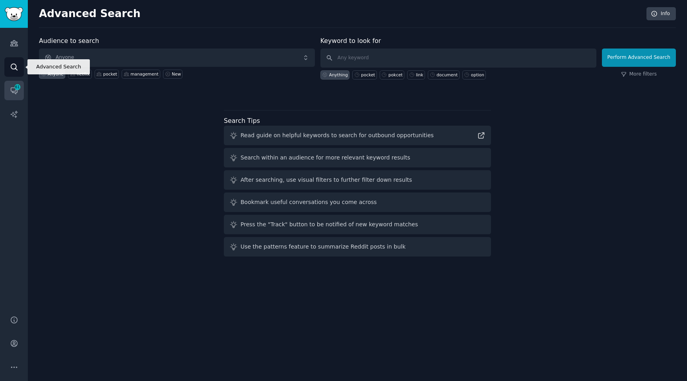
click at [14, 85] on span "61" at bounding box center [17, 87] width 7 height 6
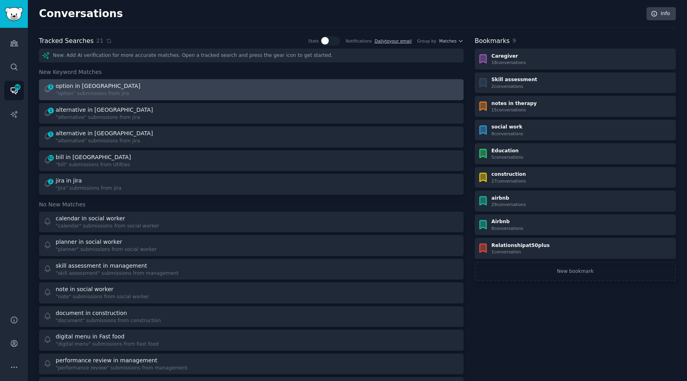
click at [111, 89] on div "option in [GEOGRAPHIC_DATA]" at bounding box center [99, 86] width 86 height 8
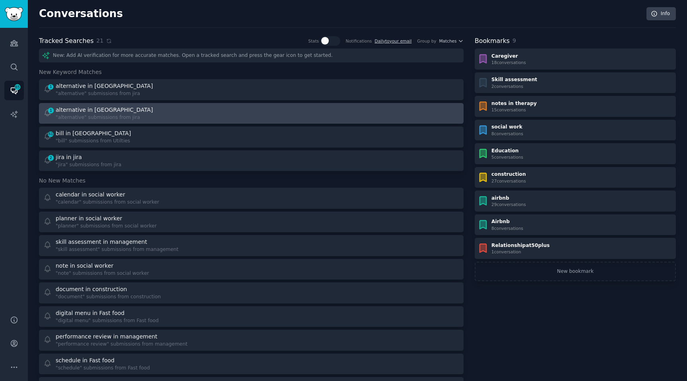
click at [83, 106] on div "alternative in [GEOGRAPHIC_DATA]" at bounding box center [104, 110] width 97 height 8
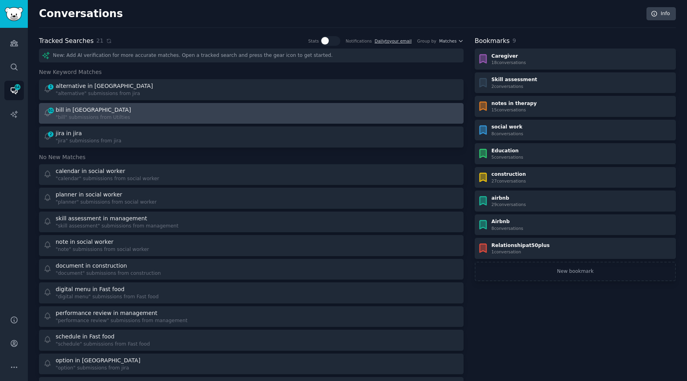
click at [76, 118] on div ""bill" submissions from Utilties" at bounding box center [94, 117] width 77 height 7
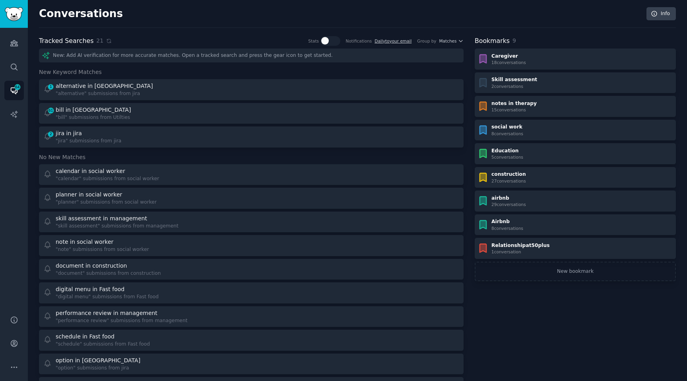
click at [76, 139] on div ""jira" submissions from jira" at bounding box center [89, 141] width 66 height 7
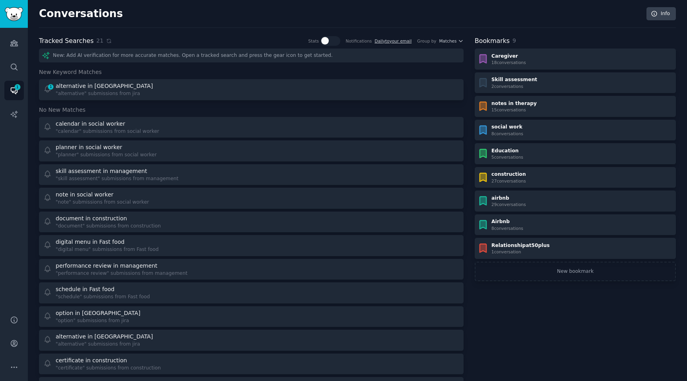
click at [64, 112] on span "No New Matches" at bounding box center [62, 110] width 47 height 8
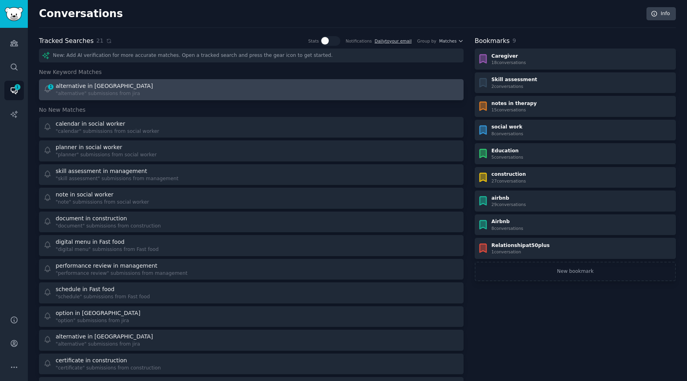
click at [69, 90] on div ""alternative" submissions from jira" at bounding box center [105, 93] width 99 height 7
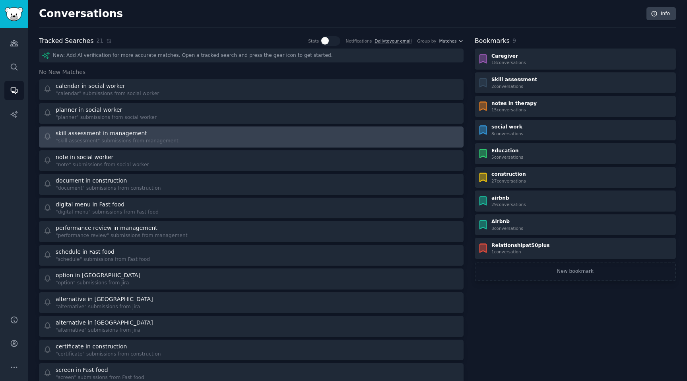
click at [93, 134] on div "skill assessment in management" at bounding box center [101, 133] width 91 height 8
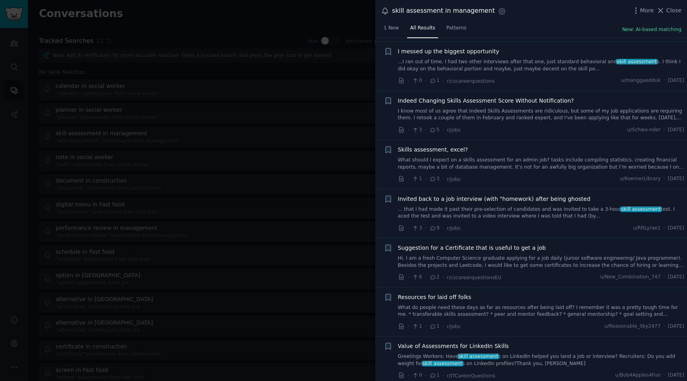
scroll to position [4605, 0]
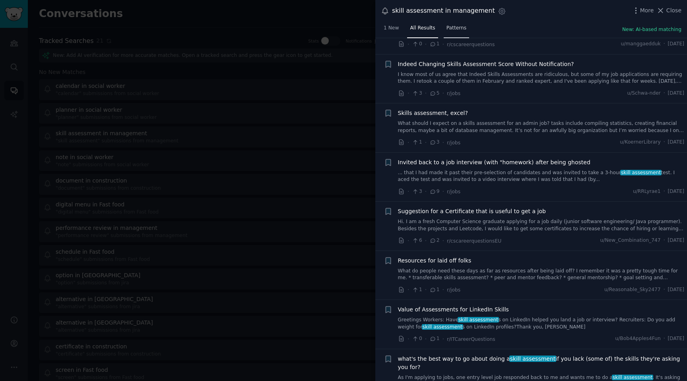
click at [464, 30] on link "Patterns" at bounding box center [456, 30] width 25 height 16
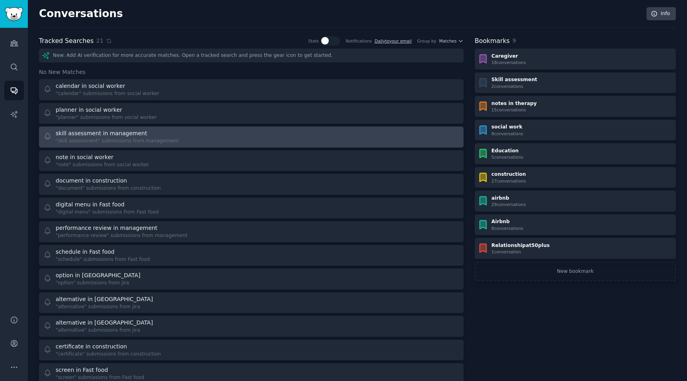
click at [118, 135] on div "skill assessment in management" at bounding box center [101, 133] width 91 height 8
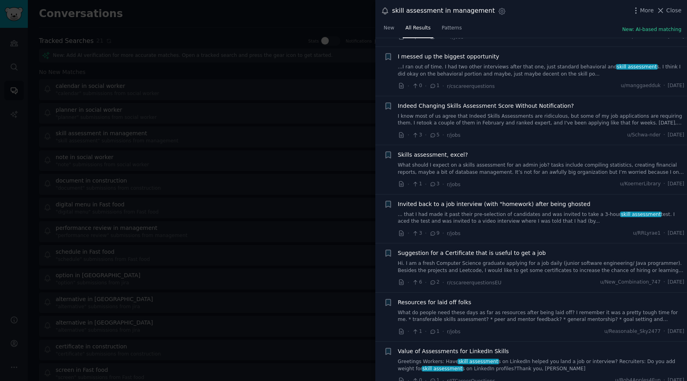
scroll to position [4605, 0]
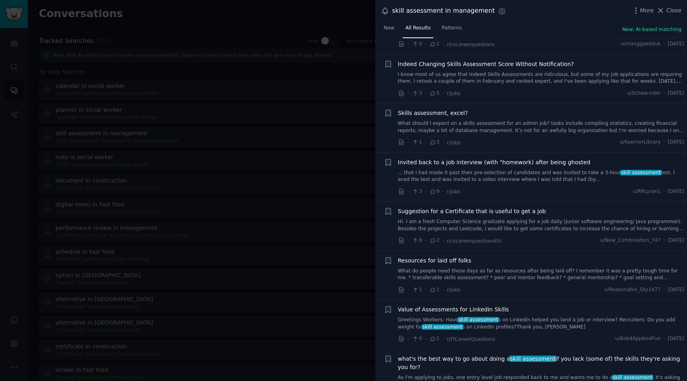
click at [475, 317] on span "skill assessment" at bounding box center [478, 320] width 41 height 6
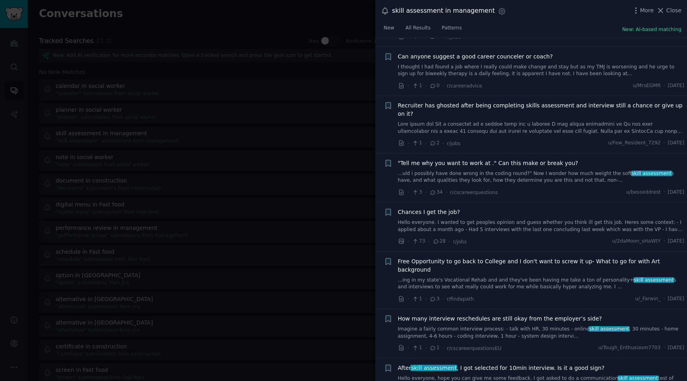
scroll to position [2163, 0]
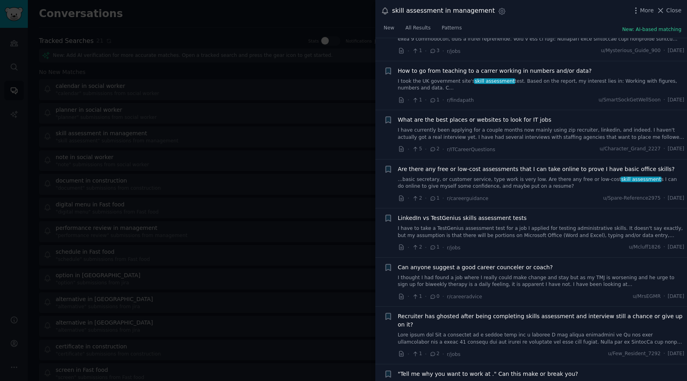
click at [478, 332] on link at bounding box center [541, 339] width 287 height 14
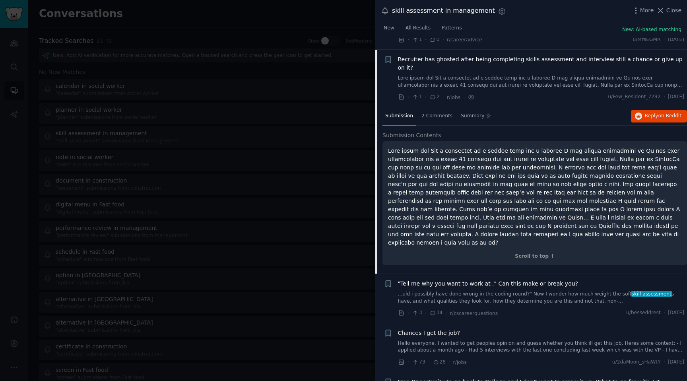
scroll to position [2423, 0]
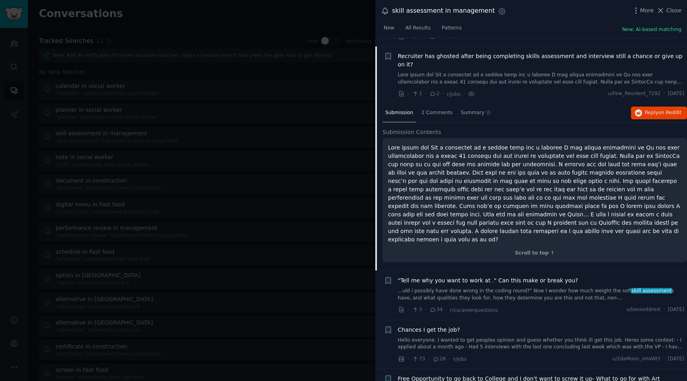
click at [522, 287] on link "...uld i possibly have done wrong in the coding round?" Now I wonder how much w…" at bounding box center [541, 294] width 287 height 14
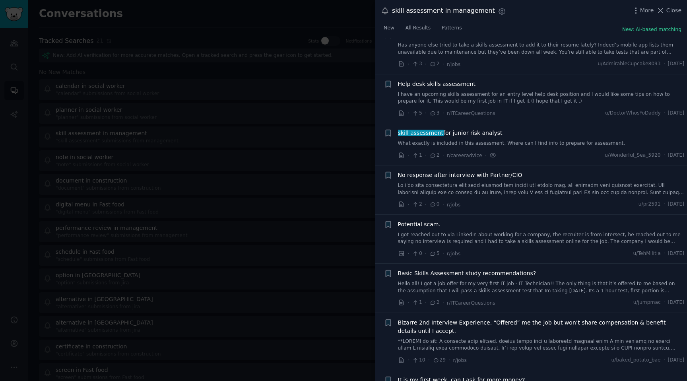
scroll to position [3270, 0]
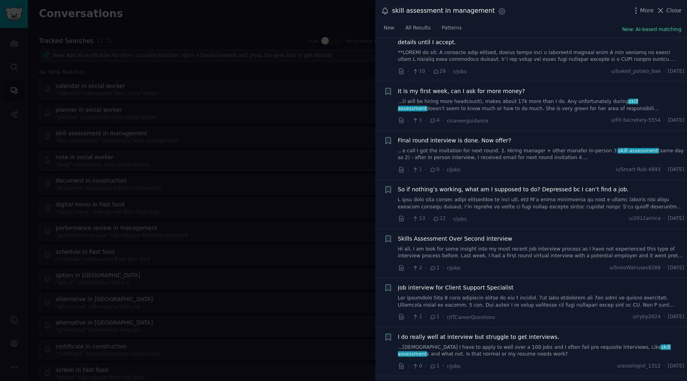
click at [459, 148] on link "...e call I got the invitation for next round. 2. Hiring manager + other manafe…" at bounding box center [541, 155] width 287 height 14
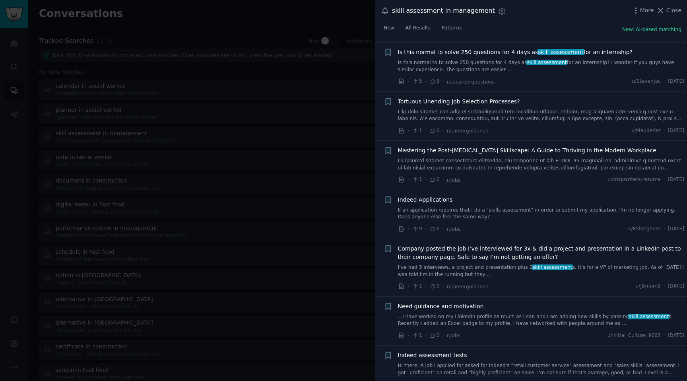
scroll to position [3819, 0]
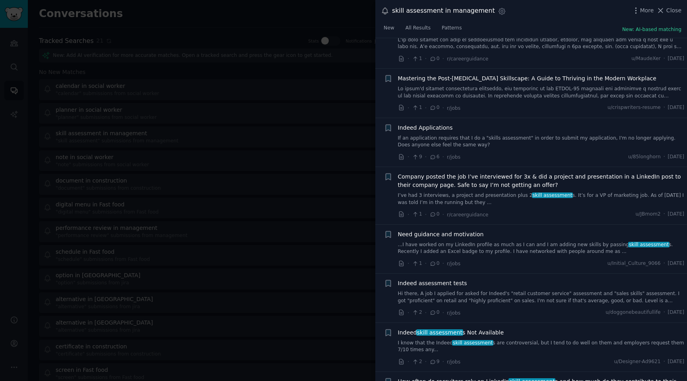
click at [476, 241] on link "...I have worked on my LinkedIn profile as much as I can and I am adding new sk…" at bounding box center [541, 248] width 287 height 14
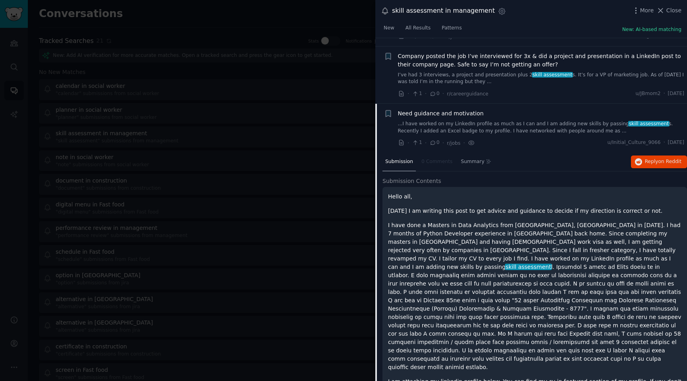
click at [477, 203] on div "+ Need guidance and motivation ...I have worked on my LinkedIn profile as much …" at bounding box center [531, 277] width 312 height 346
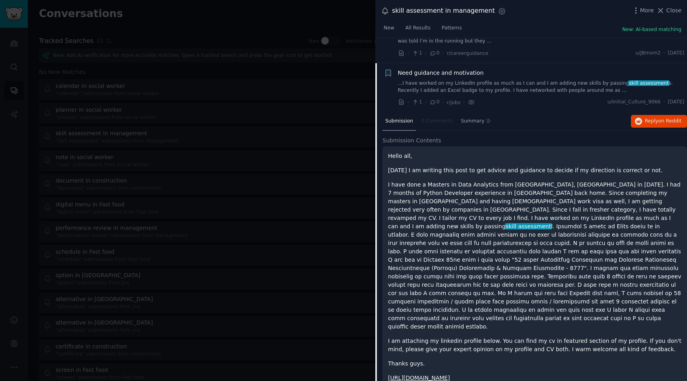
scroll to position [3525, 0]
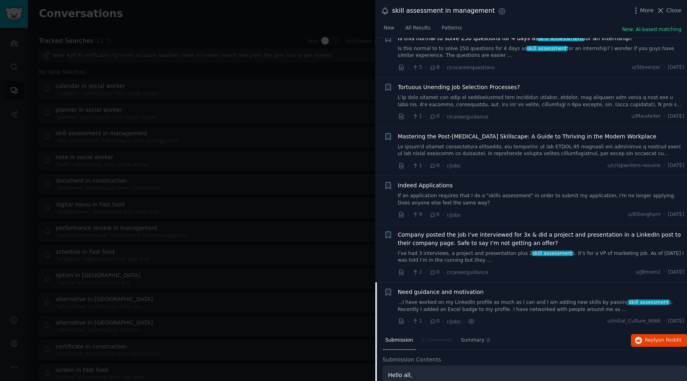
click at [519, 299] on link "...I have worked on my LinkedIn profile as much as I can and I am adding new sk…" at bounding box center [541, 306] width 287 height 14
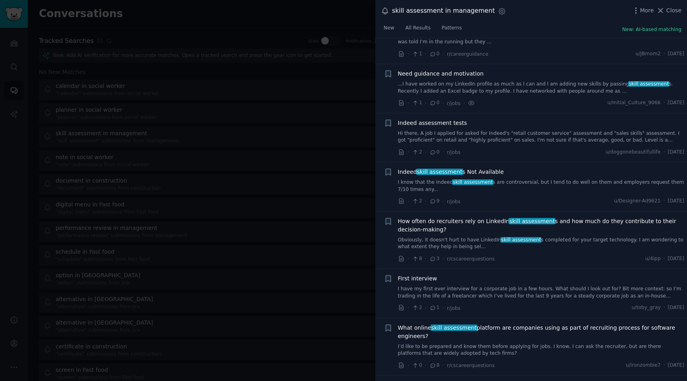
scroll to position [3745, 0]
click at [457, 236] on link "Obviously, it doesn't hurt to have LinkedIn skill assessment s completed for yo…" at bounding box center [541, 243] width 287 height 14
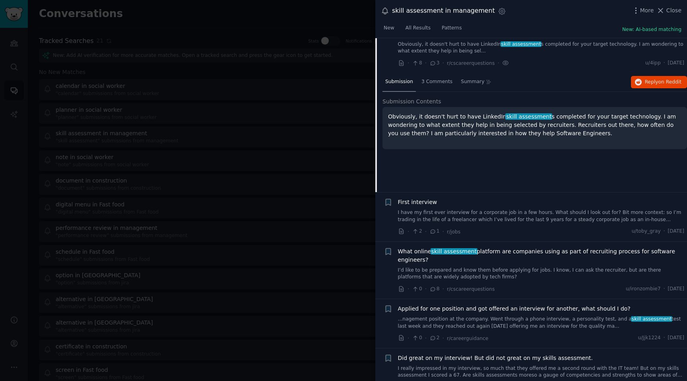
scroll to position [3947, 0]
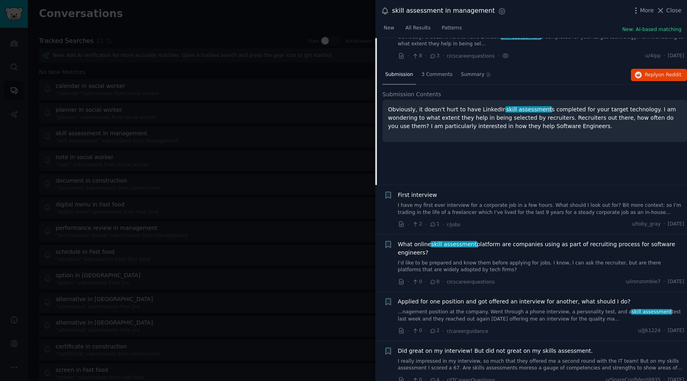
click at [475, 260] on link "I’d like to be prepared and know them before applying for jobs. I know, I can a…" at bounding box center [541, 267] width 287 height 14
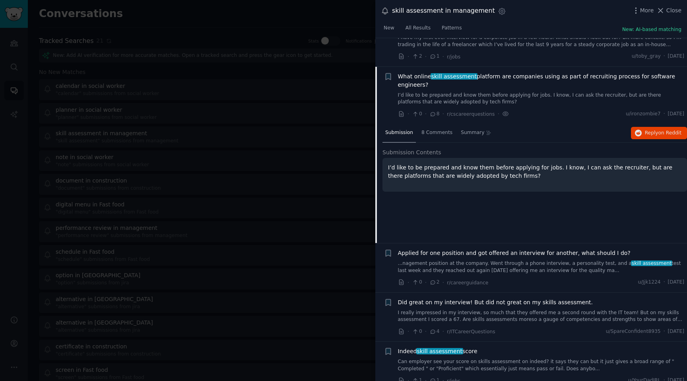
scroll to position [3999, 0]
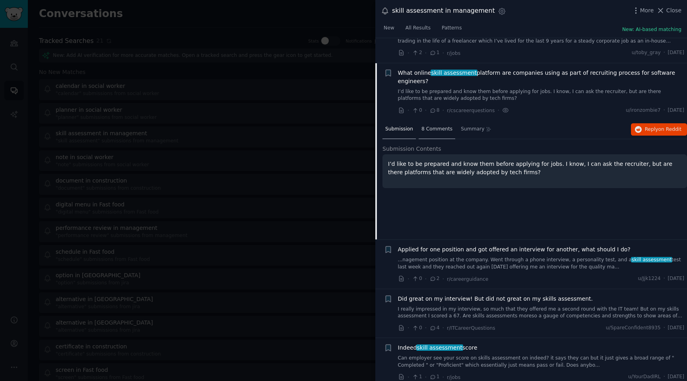
click at [427, 126] on span "8 Comments" at bounding box center [436, 129] width 31 height 7
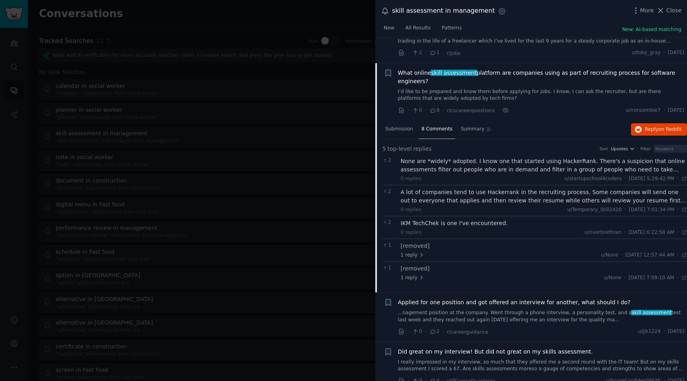
click at [564, 157] on div "None are *widely* adopted. I know one that started using HackerRank. There's a …" at bounding box center [544, 165] width 287 height 17
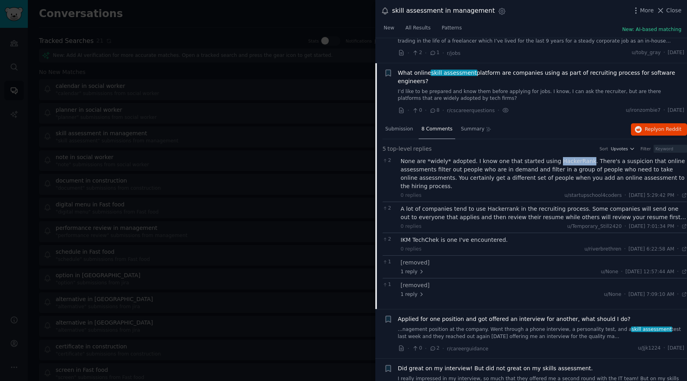
click at [564, 157] on div "None are *widely* adopted. I know one that started using HackerRank. There's a …" at bounding box center [544, 173] width 287 height 33
copy div "HackerRank"
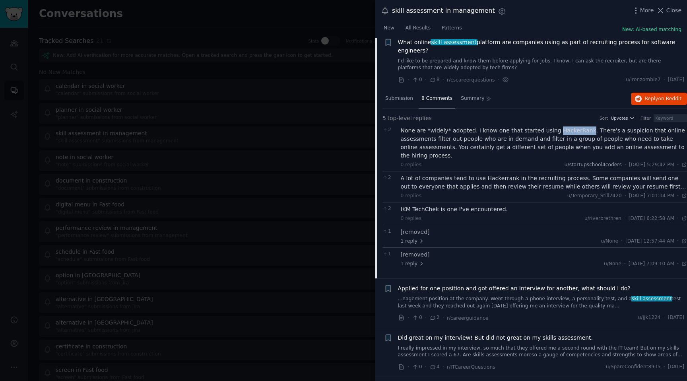
scroll to position [4030, 0]
copy div "HackerRank"
click at [450, 28] on span "Patterns" at bounding box center [452, 28] width 20 height 7
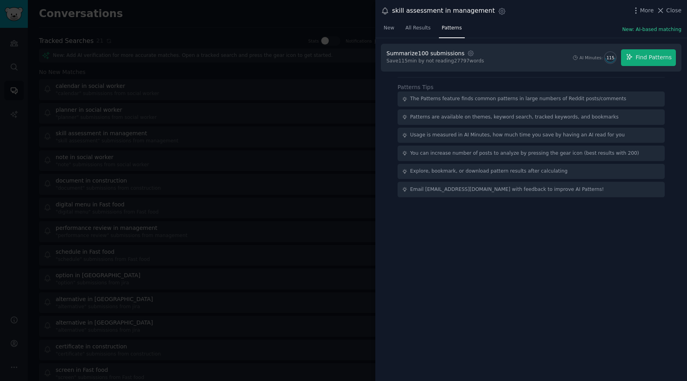
click at [304, 83] on div at bounding box center [343, 190] width 687 height 381
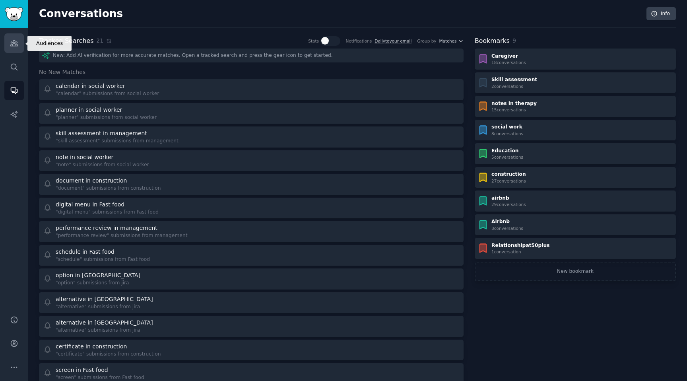
click at [9, 47] on link "Audiences" at bounding box center [13, 42] width 19 height 19
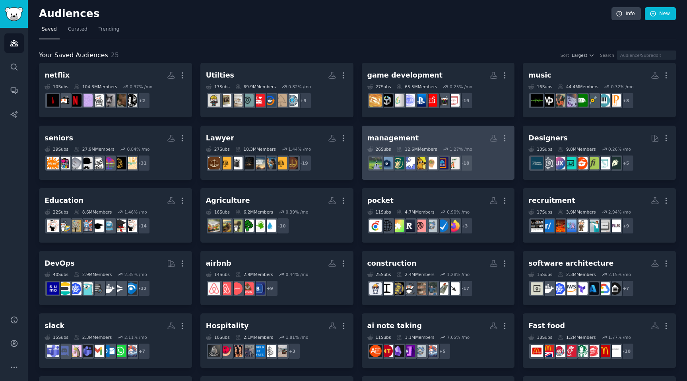
click at [413, 146] on div "12.6M Members" at bounding box center [416, 149] width 41 height 6
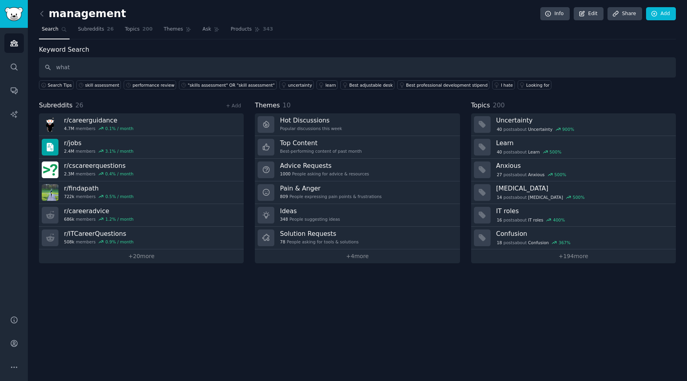
type input "what i"
click at [214, 25] on link "Ask" at bounding box center [211, 31] width 23 height 16
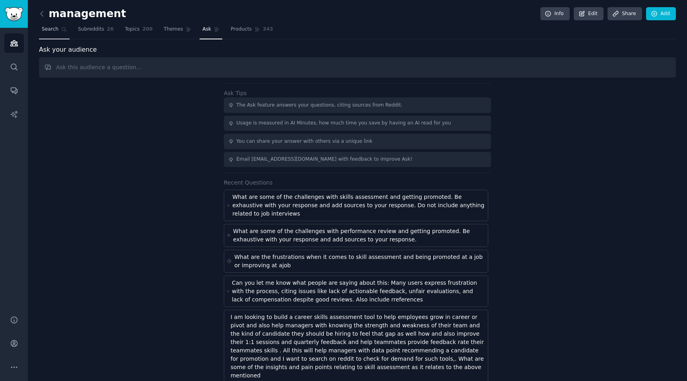
click at [54, 31] on span "Search" at bounding box center [50, 29] width 17 height 7
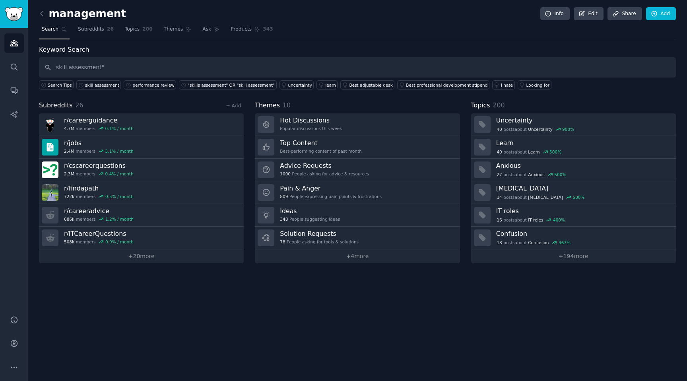
click at [54, 69] on input "skill assessment"" at bounding box center [357, 67] width 637 height 20
click at [122, 62] on input ""skill assessment"" at bounding box center [357, 67] width 637 height 20
click at [119, 67] on input ""skill assessment"" at bounding box center [357, 67] width 637 height 20
type input ""skill assessment" OR "skills assessment"
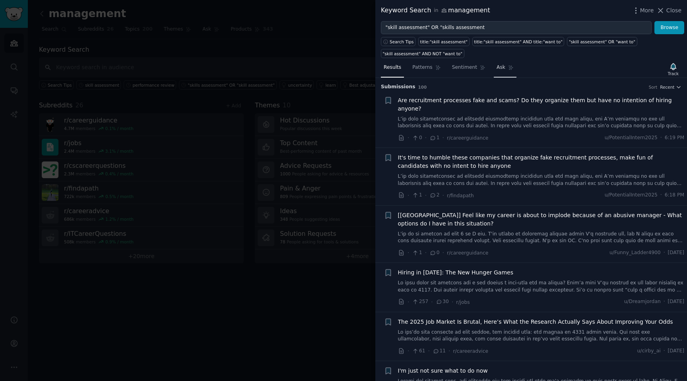
click at [505, 68] on link "Ask" at bounding box center [505, 69] width 23 height 16
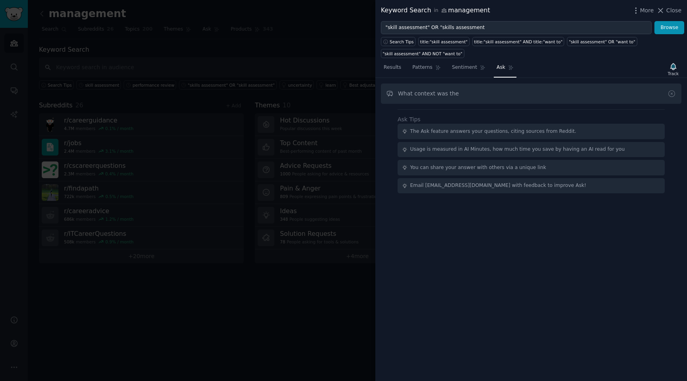
click at [432, 92] on input "What context was the" at bounding box center [531, 94] width 301 height 20
click at [473, 99] on input "What contexts was the" at bounding box center [531, 94] width 301 height 20
click at [632, 92] on input "What contexts was the skills assessment mentioned and can you rank them based o…" at bounding box center [531, 94] width 301 height 20
click at [651, 95] on input "What contexts was the skills assessment mentioned and can you rank them based o…" at bounding box center [531, 94] width 301 height 20
type input "What contexts was the skills assessment mentioned and can you rank them based o…"
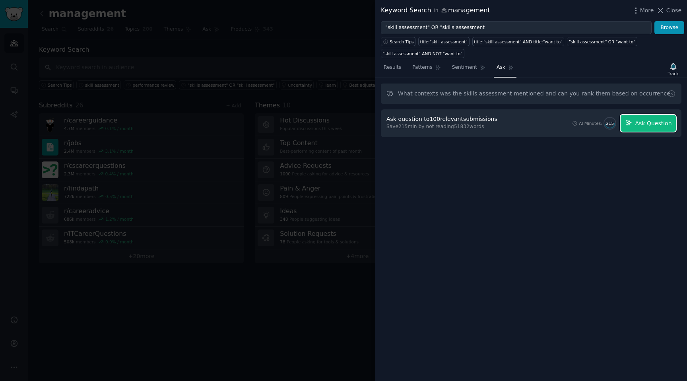
click at [633, 123] on icon "button" at bounding box center [628, 122] width 7 height 7
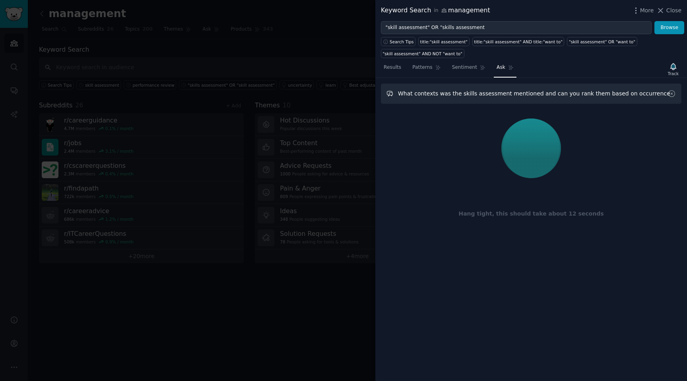
click at [598, 97] on input "What contexts was the skills assessment mentioned and can you rank them based o…" at bounding box center [531, 94] width 301 height 20
click at [668, 94] on icon at bounding box center [672, 93] width 8 height 8
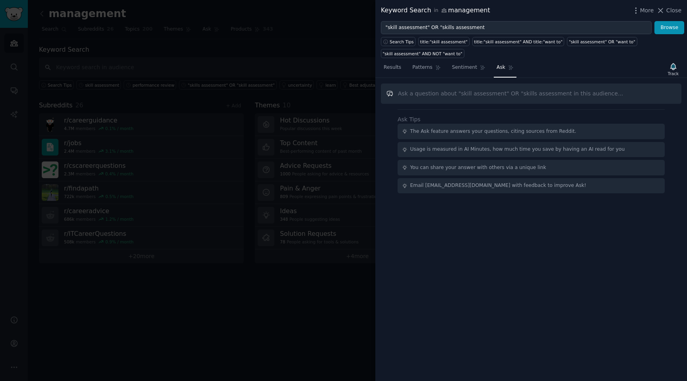
click at [546, 91] on input "text" at bounding box center [531, 94] width 301 height 20
paste input "What contexts was the skills assessment mentioned and can you rank them based o…"
click at [470, 94] on input "What contexts was the skills assessment mentioned and can you rank them based o…" at bounding box center [531, 94] width 301 height 20
drag, startPoint x: 458, startPoint y: 93, endPoint x: 503, endPoint y: 93, distance: 44.5
click at [503, 93] on input "What contexts was the skills assessment mentioned and can you rank them based o…" at bounding box center [531, 94] width 301 height 20
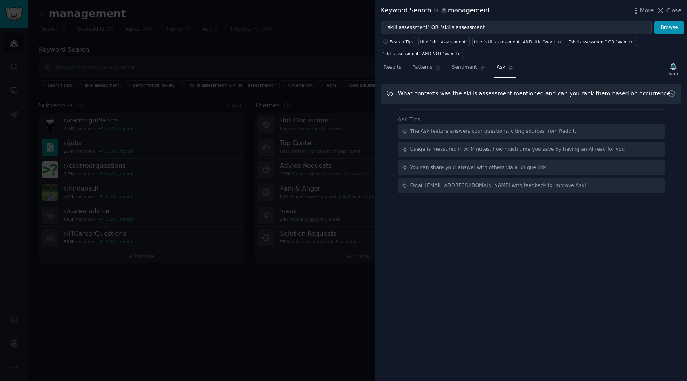
click at [503, 93] on input "What contexts was the skills assessment mentioned and can you rank them based o…" at bounding box center [531, 94] width 301 height 20
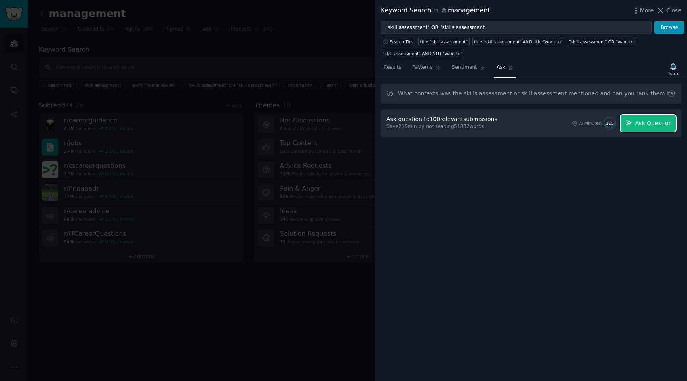
click at [641, 126] on span "Ask Question" at bounding box center [653, 123] width 37 height 8
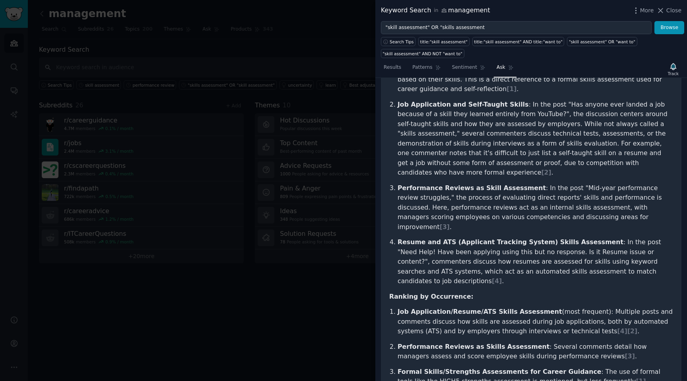
scroll to position [130, 0]
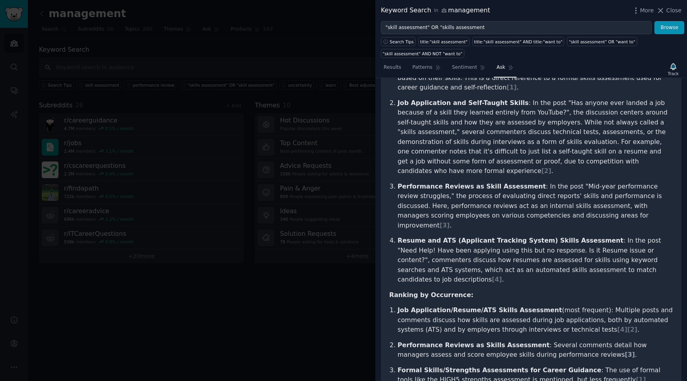
click at [625, 351] on span "[ 3 ]" at bounding box center [630, 355] width 10 height 8
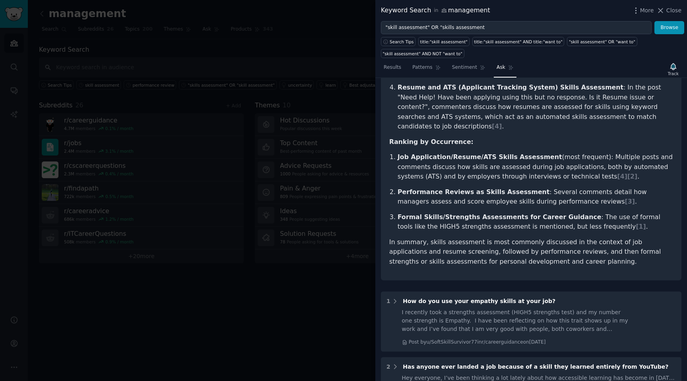
scroll to position [284, 0]
drag, startPoint x: 530, startPoint y: 151, endPoint x: 396, endPoint y: 152, distance: 134.8
click at [398, 187] on li "Performance Reviews as Skills Assessment : Several comments detail how managers…" at bounding box center [536, 196] width 276 height 19
copy li "Performance Reviews as Skills Assessment :"
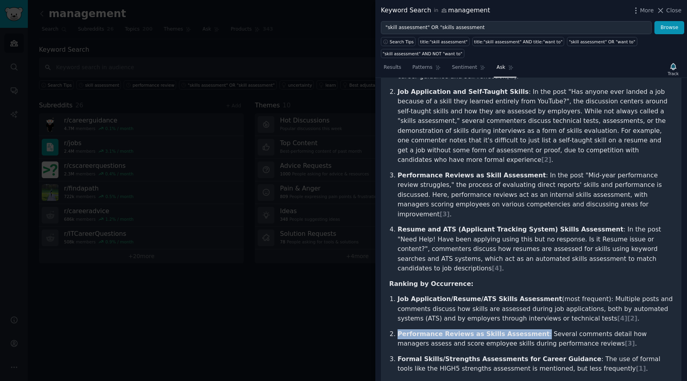
scroll to position [0, 0]
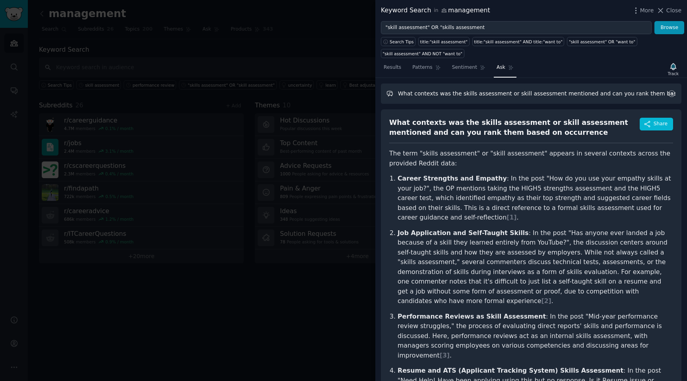
click at [451, 94] on input "What contexts was the skills assessment or skill assessment mentioned and can y…" at bounding box center [531, 94] width 301 height 20
paste input "Performance Reviews as Skills Assessment:"
drag, startPoint x: 453, startPoint y: 91, endPoint x: 390, endPoint y: 95, distance: 62.1
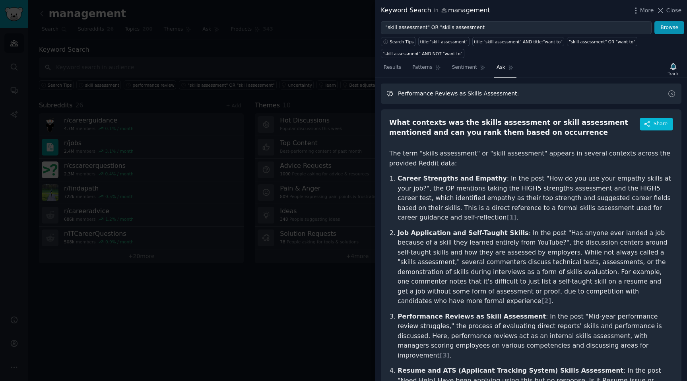
click at [390, 95] on input "Performance Reviews as Skills Assessment:" at bounding box center [531, 94] width 301 height 20
type input "Performance Reviews as Skills Assessment:"
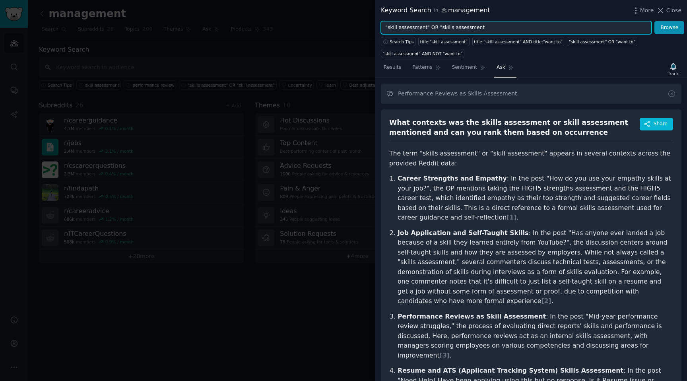
click at [483, 28] on input ""skill assessment" OR "skills assessment" at bounding box center [516, 28] width 271 height 14
paste input "Performance Reviews"
click at [478, 28] on input ""skill assessment" OR "skills assessment OR "Performance Reviews"" at bounding box center [516, 28] width 271 height 14
click at [480, 27] on input ""skill assessment" OR "skills assessment OR "Performance Reviews"" at bounding box center [516, 28] width 271 height 14
type input ""skill assessment" OR "skills assessment" OR "Performance Reviews""
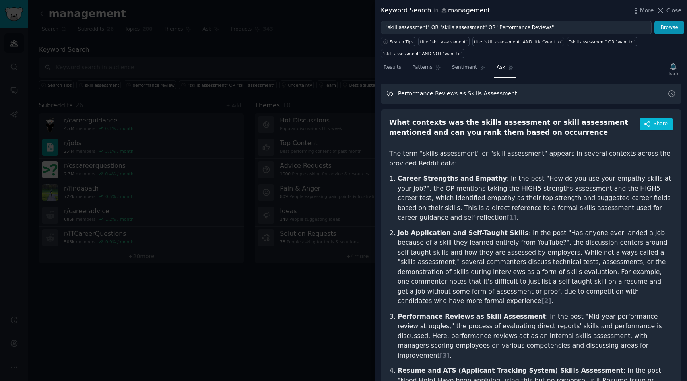
click at [467, 102] on input "Performance Reviews as Skills Assessment:" at bounding box center [531, 94] width 301 height 20
click at [662, 29] on button "Browse" at bounding box center [670, 28] width 30 height 14
click at [393, 71] on link "Results" at bounding box center [392, 69] width 23 height 16
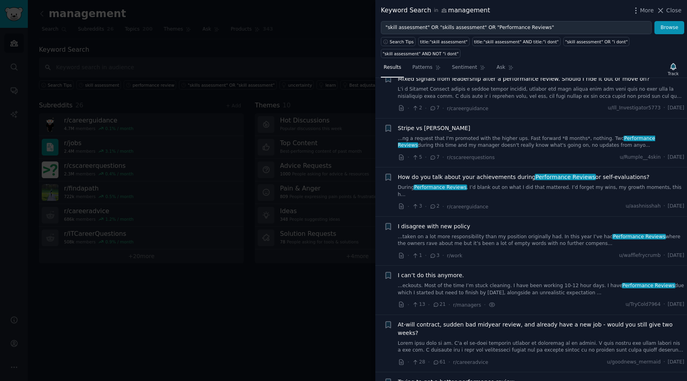
scroll to position [4647, 0]
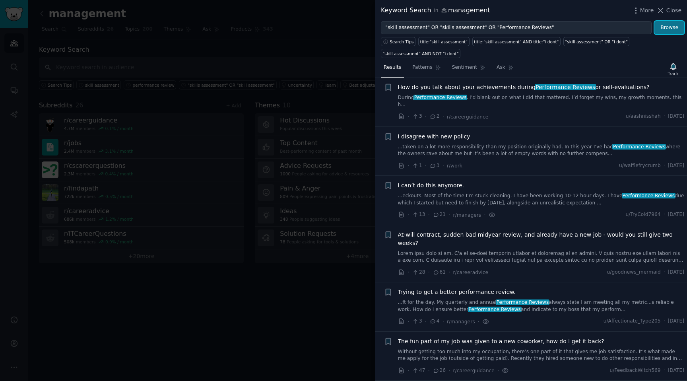
click at [677, 27] on button "Browse" at bounding box center [670, 28] width 30 height 14
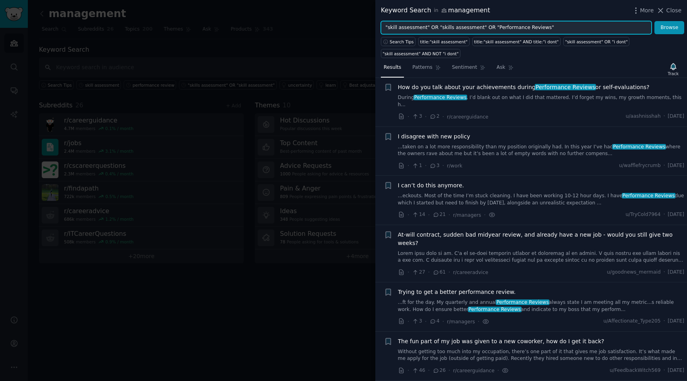
click at [486, 27] on input ""skill assessment" OR "skills assessment" OR "Performance Reviews"" at bounding box center [516, 28] width 271 height 14
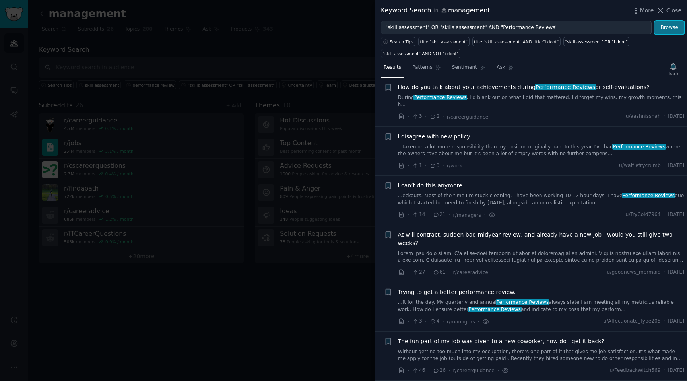
click at [656, 28] on button "Browse" at bounding box center [670, 28] width 30 height 14
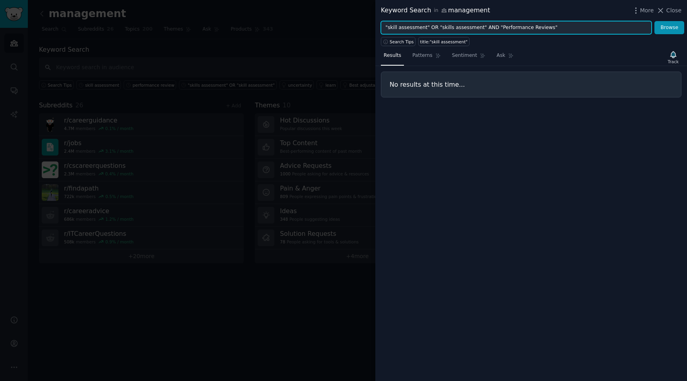
click at [489, 23] on input ""skill assessment" OR "skills assessment" AND "Performance Reviews"" at bounding box center [516, 28] width 271 height 14
click at [488, 26] on input ""skill assessment" OR "skills assessment" AND "Performance Reviews"" at bounding box center [516, 28] width 271 height 14
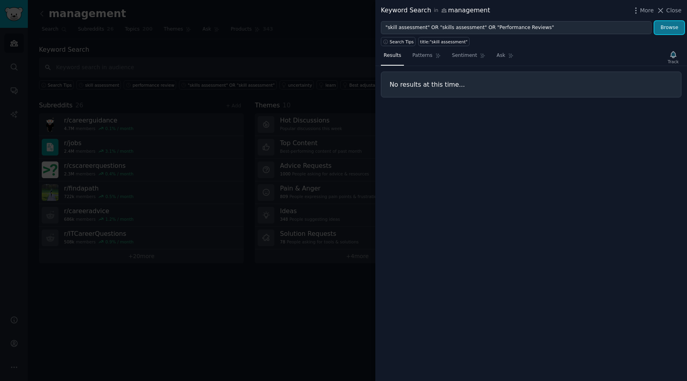
click at [666, 31] on button "Browse" at bounding box center [670, 28] width 30 height 14
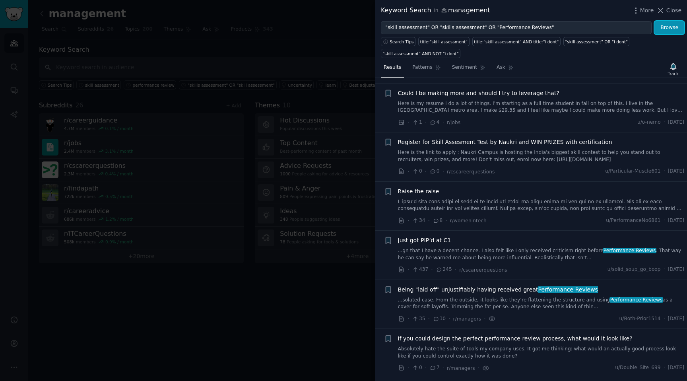
scroll to position [497, 0]
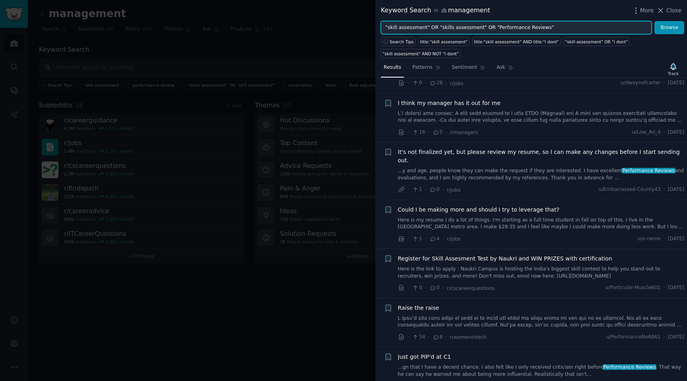
drag, startPoint x: 481, startPoint y: 28, endPoint x: 676, endPoint y: 34, distance: 194.9
click at [676, 34] on div "Keyword Search in management More Close "skill assessment" OR "skills assessmen…" at bounding box center [531, 190] width 312 height 381
type input ""skill assessment" OR "skills assessment""
click at [655, 21] on button "Browse" at bounding box center [670, 28] width 30 height 14
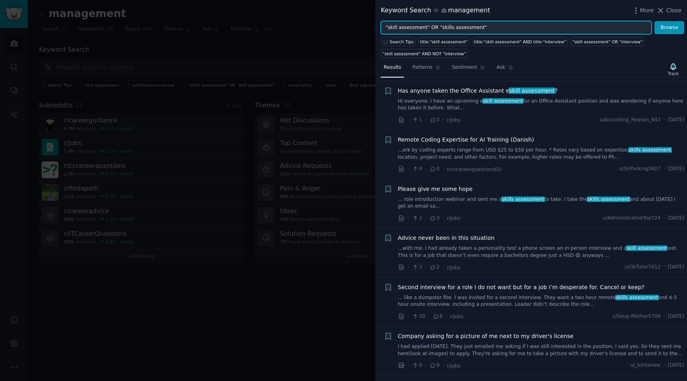
scroll to position [703, 0]
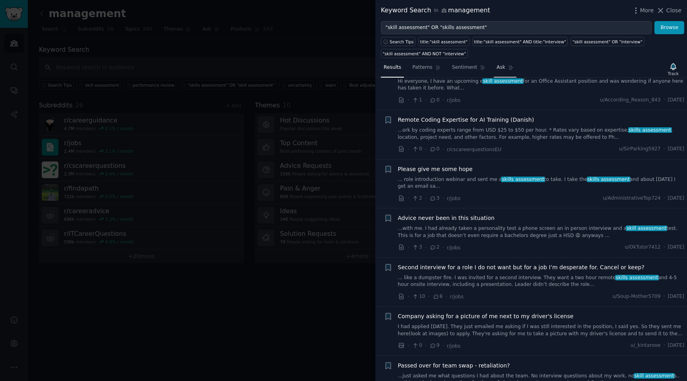
click at [502, 64] on span "Ask" at bounding box center [501, 67] width 9 height 7
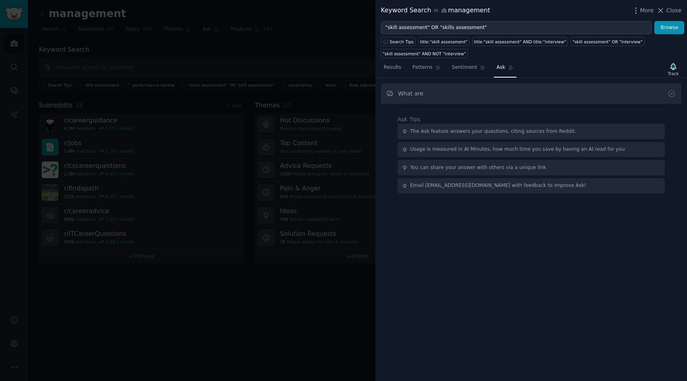
type input "What are"
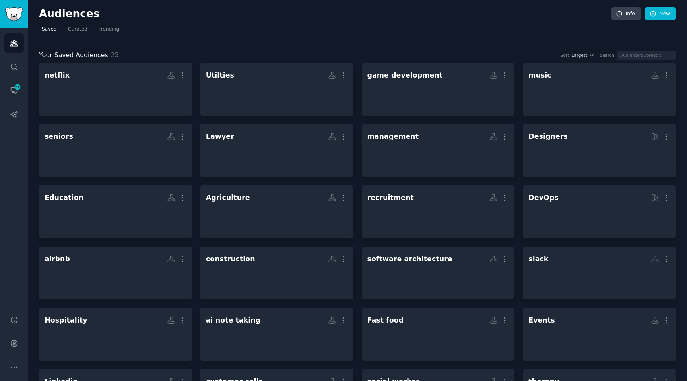
click at [19, 80] on div "Audiences Search Conversations 61 AI Reports" at bounding box center [14, 167] width 28 height 278
click at [22, 101] on div "Audiences Search Conversations 61 AI Reports" at bounding box center [14, 167] width 28 height 278
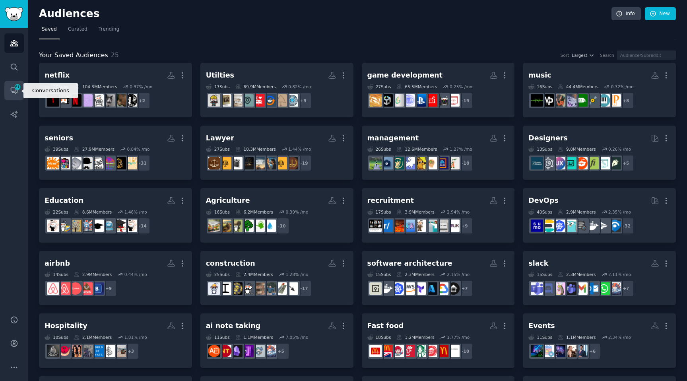
click at [19, 91] on link "Conversations 61" at bounding box center [13, 90] width 19 height 19
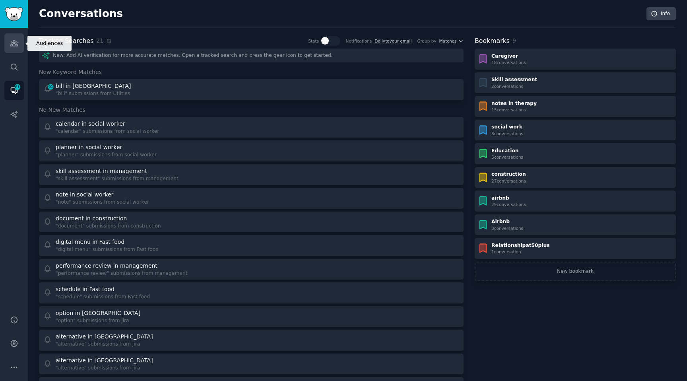
click at [19, 52] on link "Audiences" at bounding box center [13, 42] width 19 height 19
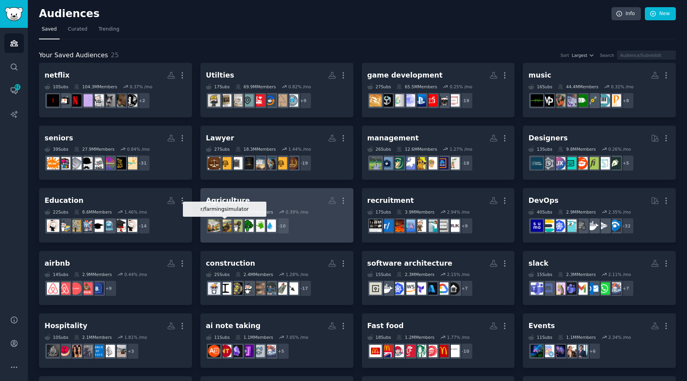
scroll to position [4, 0]
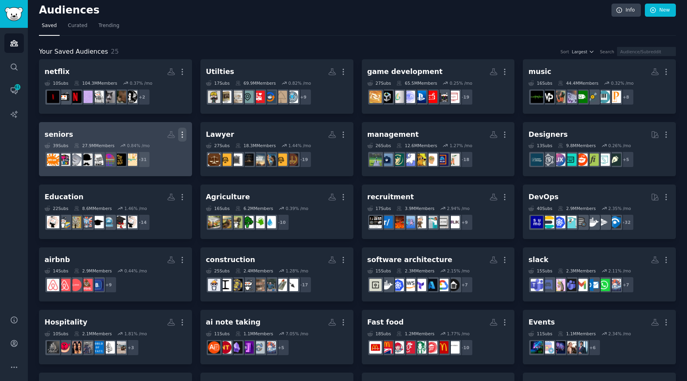
click at [180, 135] on icon "button" at bounding box center [182, 134] width 8 height 8
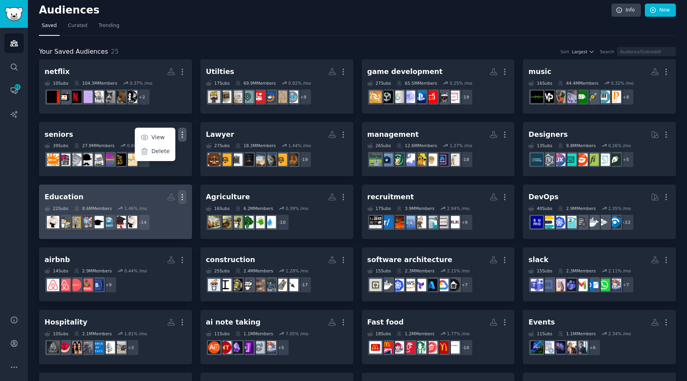
click at [181, 197] on icon "button" at bounding box center [182, 197] width 8 height 8
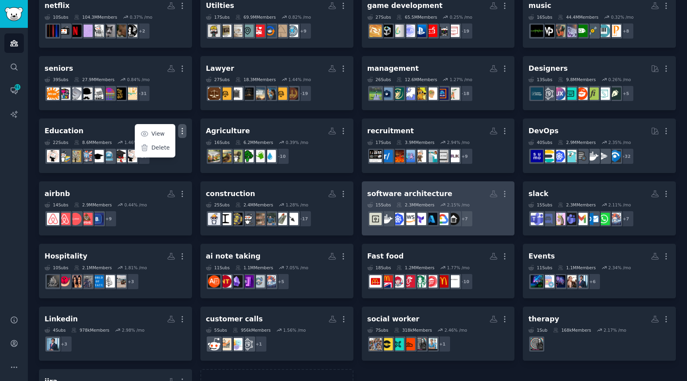
scroll to position [72, 0]
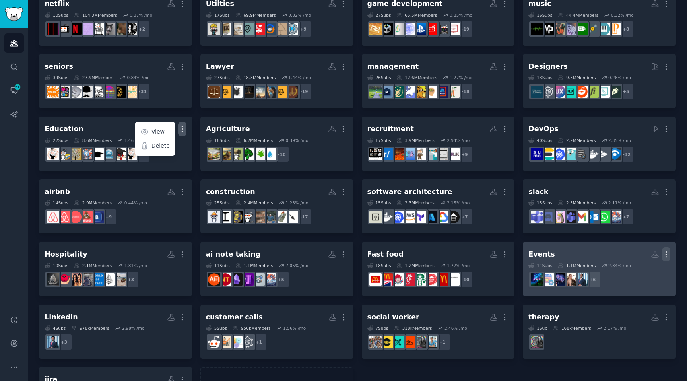
click at [666, 254] on icon "button" at bounding box center [666, 254] width 8 height 8
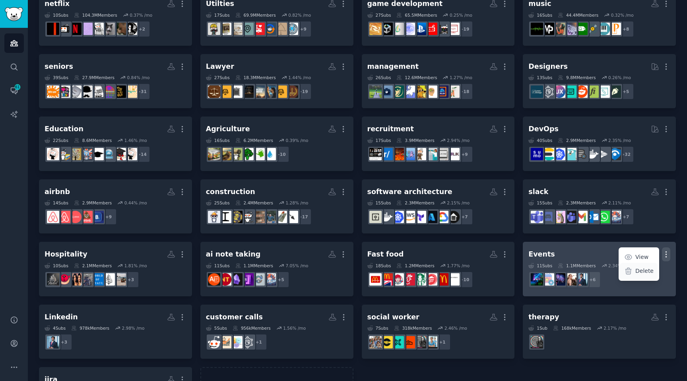
click at [633, 269] on div "Delete" at bounding box center [639, 271] width 38 height 17
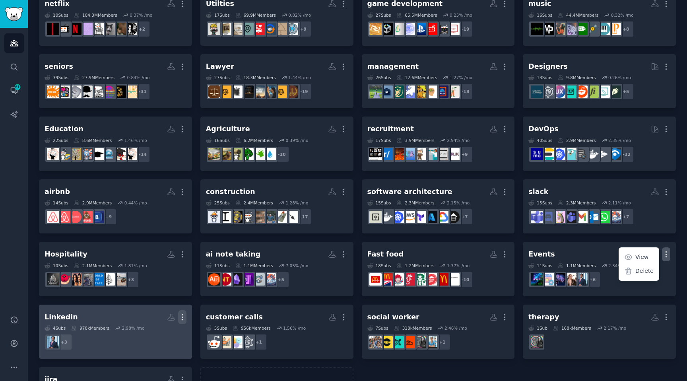
click at [185, 319] on icon "button" at bounding box center [182, 317] width 8 height 8
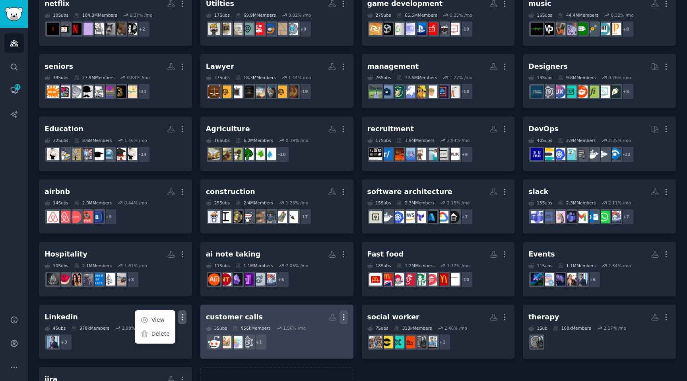
click at [343, 315] on icon "button" at bounding box center [344, 317] width 8 height 8
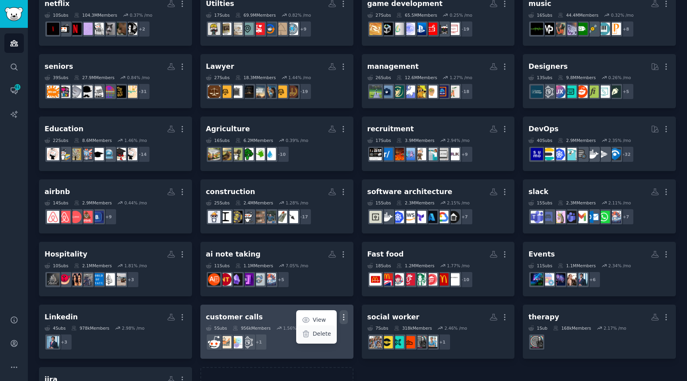
click at [317, 336] on p "Delete" at bounding box center [322, 334] width 18 height 8
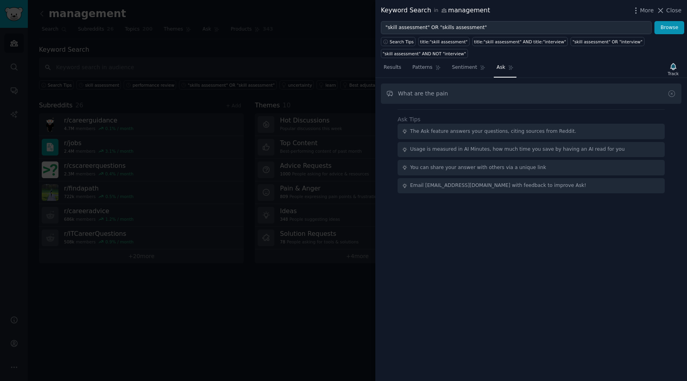
type input "W"
type input "Is there a high"
click at [430, 68] on span "Patterns" at bounding box center [422, 67] width 20 height 7
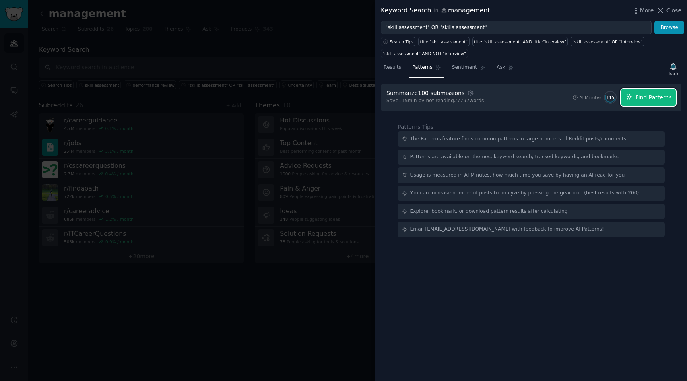
click at [629, 100] on icon "button" at bounding box center [629, 96] width 7 height 7
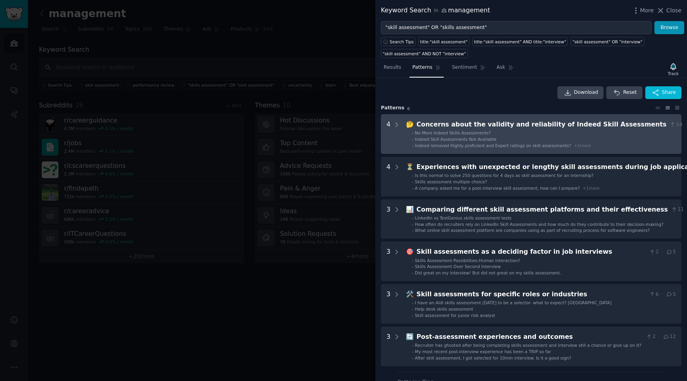
click at [583, 134] on li "- No More Indeed Skills Assessments?" at bounding box center [557, 133] width 291 height 6
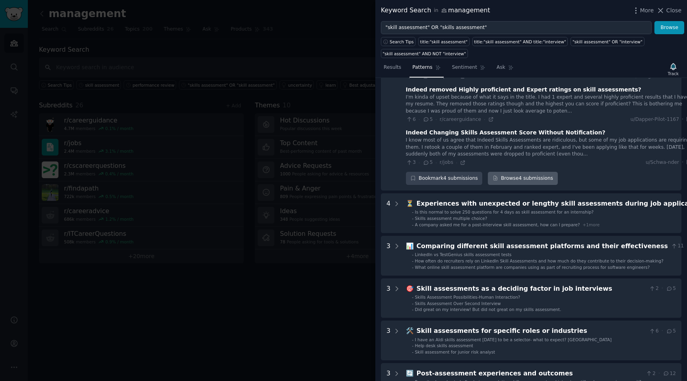
scroll to position [168, 0]
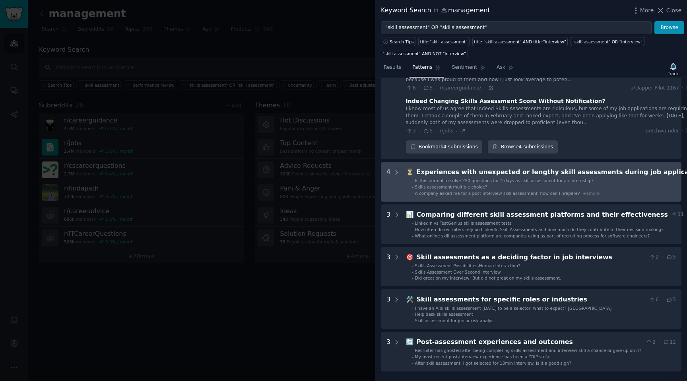
click at [529, 168] on div "Experiences with unexpected or lengthy skill assessments during job applications" at bounding box center [562, 172] width 290 height 10
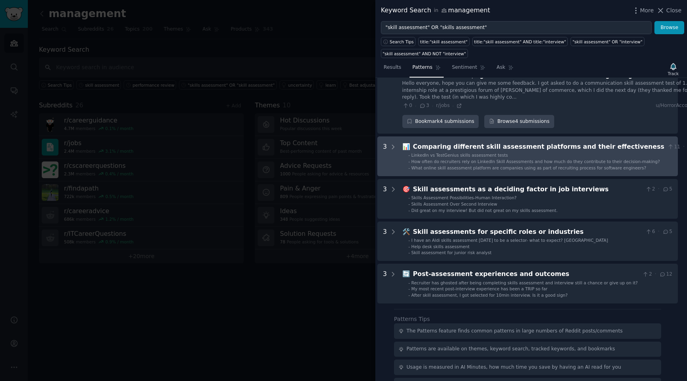
scroll to position [410, 4]
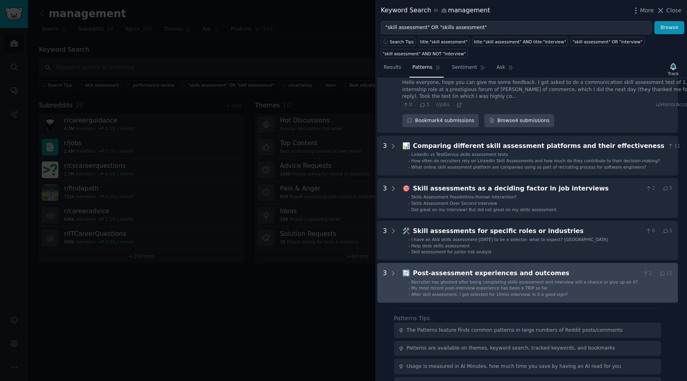
click at [501, 276] on div "Post-assessment experiences and outcomes" at bounding box center [526, 273] width 226 height 10
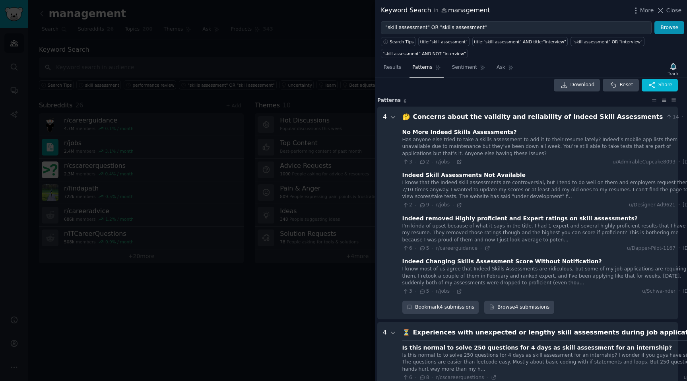
scroll to position [0, 4]
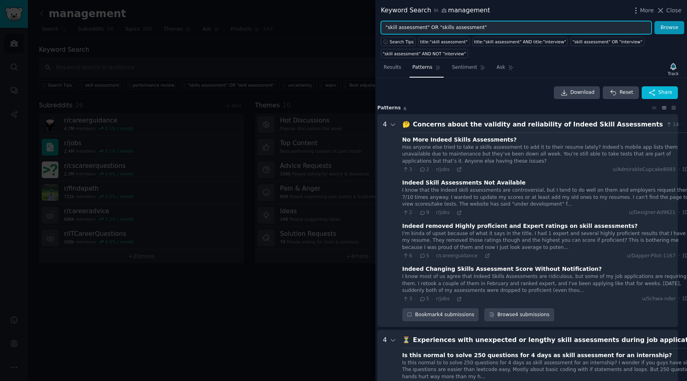
click at [497, 30] on input ""skill assessment" OR "skills assessment"" at bounding box center [516, 28] width 271 height 14
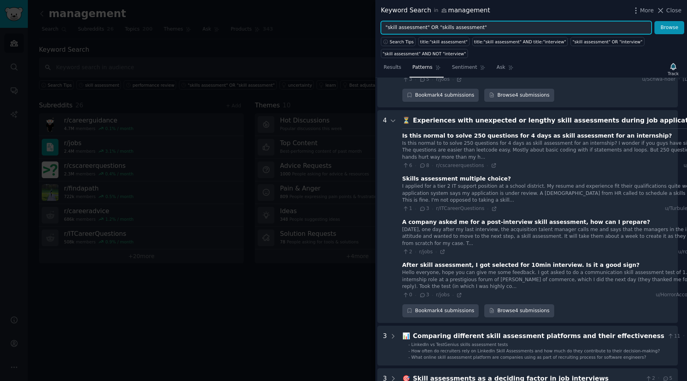
scroll to position [220, 4]
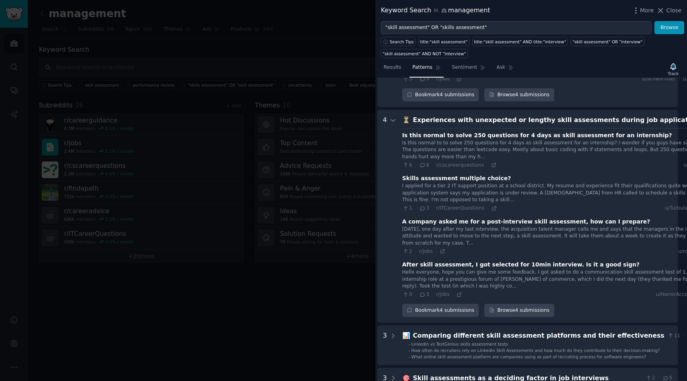
click at [538, 235] on div "Yesterday, one day after my last interview, the acquisition talent manager call…" at bounding box center [569, 236] width 334 height 21
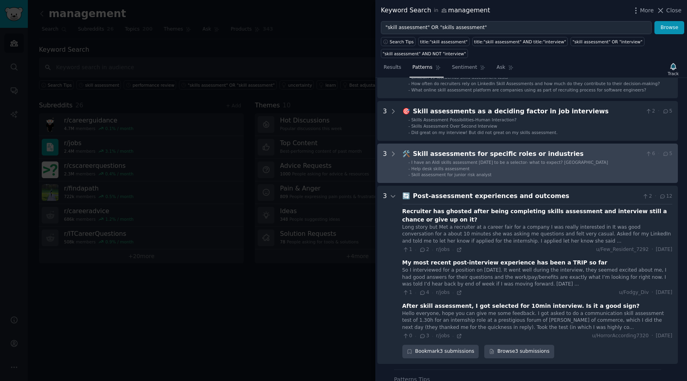
scroll to position [497, 4]
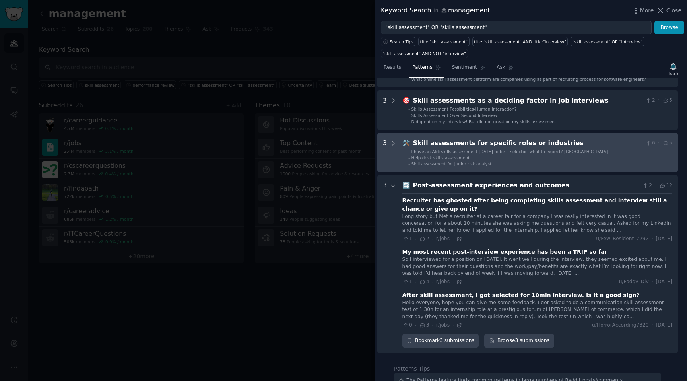
click at [507, 154] on ul "- I have an Aldi skills assessment today to be a selector- what to expect? UK -…" at bounding box center [538, 158] width 270 height 18
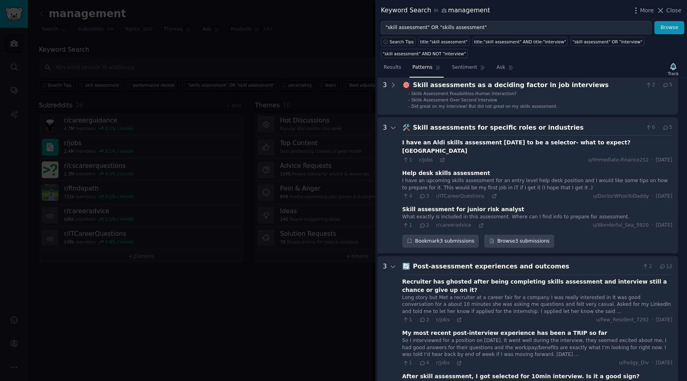
scroll to position [512, 4]
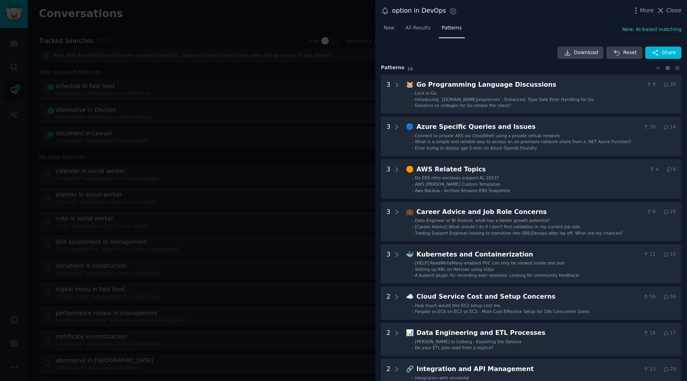
scroll to position [18, 0]
